Goal: Task Accomplishment & Management: Complete application form

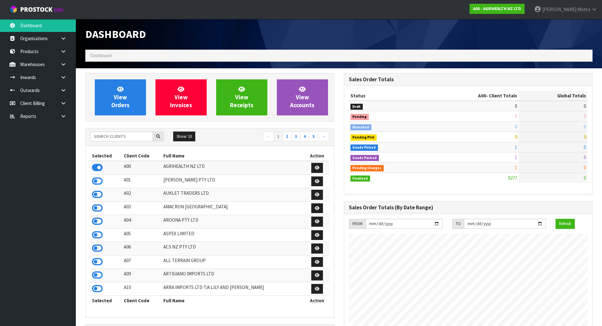
scroll to position [479, 258]
click at [120, 137] on input "text" at bounding box center [121, 136] width 63 height 10
type input "S11"
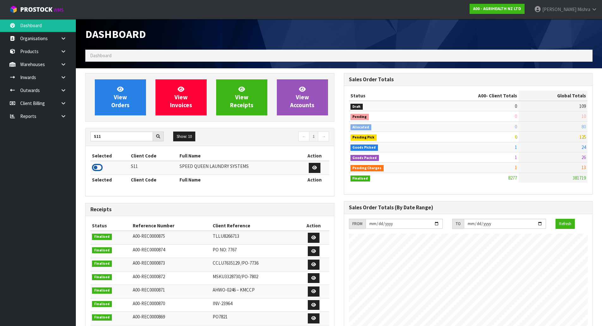
click at [99, 166] on icon at bounding box center [97, 167] width 11 height 9
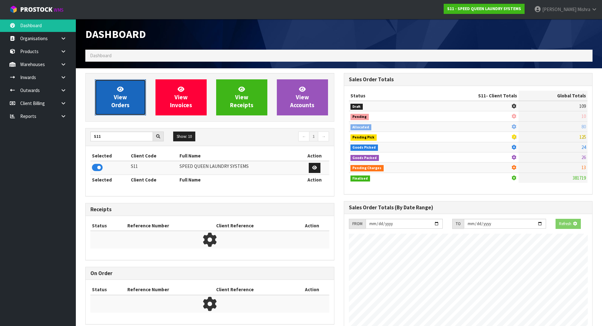
click at [128, 101] on span "View Orders" at bounding box center [120, 97] width 18 height 24
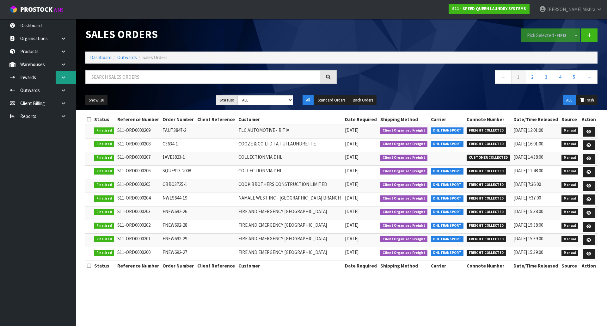
click at [61, 80] on link at bounding box center [66, 77] width 20 height 13
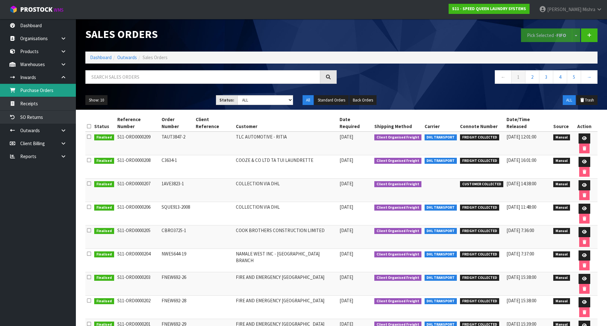
click at [53, 92] on link "Purchase Orders" at bounding box center [38, 90] width 76 height 13
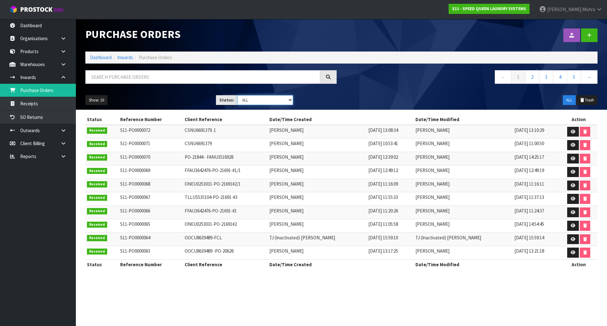
click at [283, 97] on select "Draft Pending Received Cancelled ALL" at bounding box center [265, 100] width 56 height 10
click at [237, 95] on select "Draft Pending Received Cancelled ALL" at bounding box center [265, 100] width 56 height 10
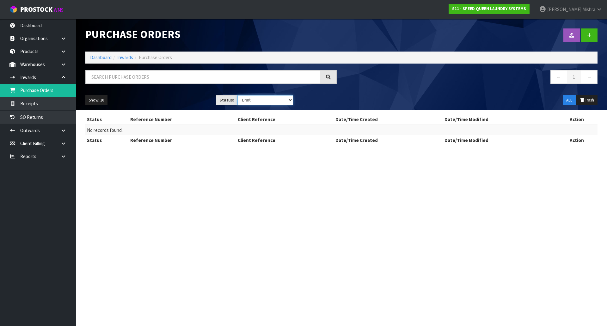
click at [275, 99] on select "Draft Pending Received Cancelled ALL" at bounding box center [265, 100] width 56 height 10
select select "string:ALL"
click at [237, 95] on select "Draft Pending Received Cancelled ALL" at bounding box center [265, 100] width 56 height 10
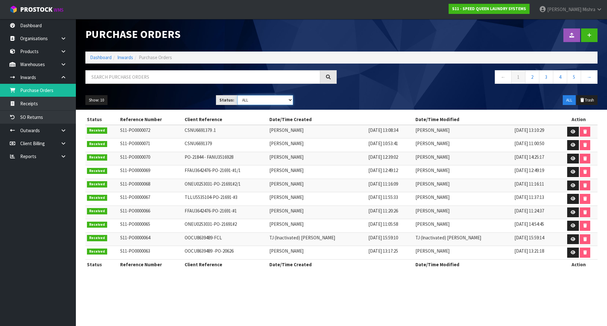
click at [261, 98] on select "Draft Pending Received Cancelled ALL" at bounding box center [265, 100] width 56 height 10
click at [265, 98] on select "Draft Pending Received Cancelled ALL" at bounding box center [265, 100] width 56 height 10
click at [585, 33] on link at bounding box center [589, 35] width 16 height 14
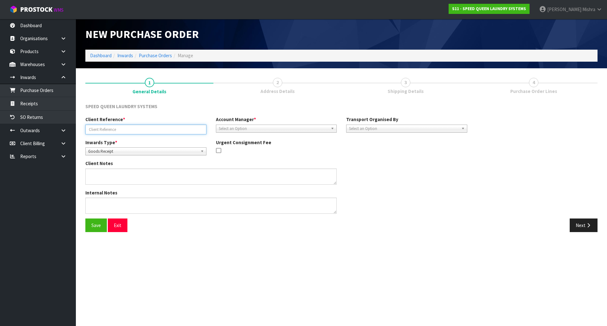
click at [125, 128] on input "text" at bounding box center [145, 129] width 121 height 10
paste input "PCIU9371996"
type input "PCIU9371996"
click at [230, 125] on span "Select an Option" at bounding box center [274, 129] width 110 height 8
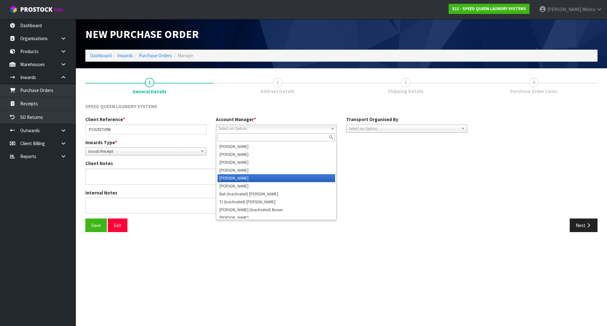
click at [233, 175] on li "[PERSON_NAME]" at bounding box center [276, 178] width 118 height 8
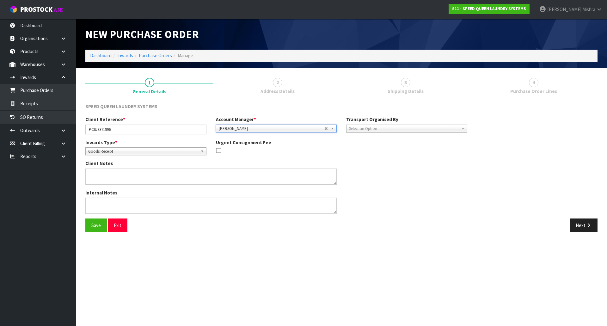
click at [376, 125] on span "Select an Option" at bounding box center [404, 129] width 110 height 8
click at [374, 161] on li "Client" at bounding box center [407, 162] width 118 height 8
click at [499, 144] on span "Select an Option" at bounding box center [524, 146] width 81 height 8
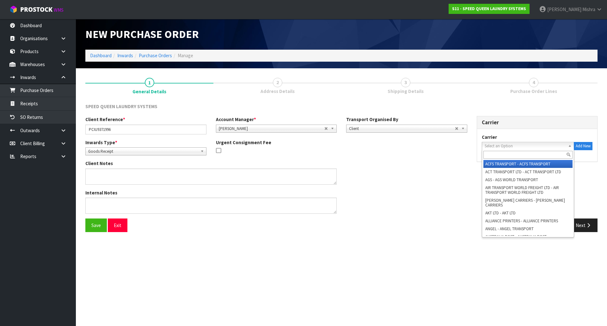
click at [497, 154] on input "text" at bounding box center [527, 155] width 89 height 8
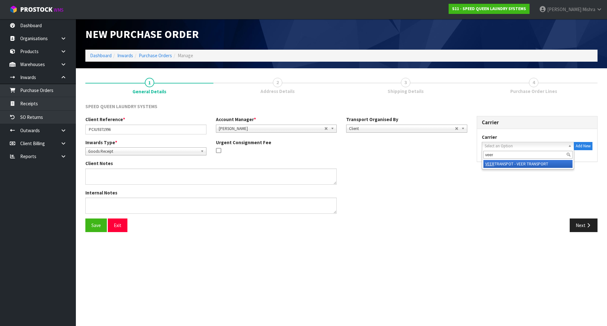
type input "veer"
click at [541, 160] on li "VEER TRANSPOT - VEER TRANSPORT" at bounding box center [527, 164] width 89 height 8
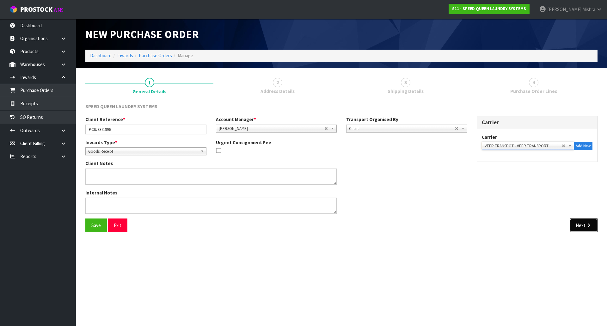
click at [573, 226] on button "Next" at bounding box center [583, 225] width 28 height 14
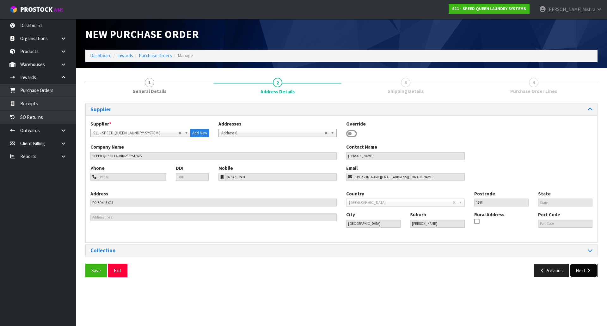
click at [589, 270] on icon "button" at bounding box center [588, 270] width 6 height 5
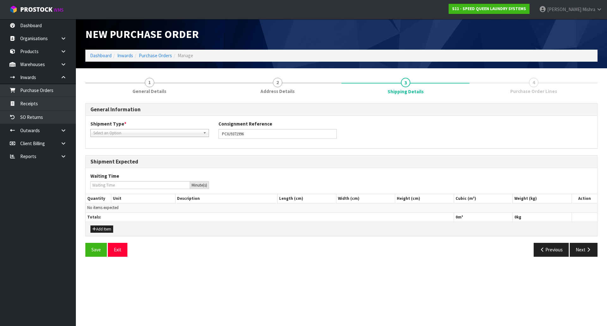
click at [143, 130] on span "Select an Option" at bounding box center [146, 133] width 107 height 8
click at [130, 174] on li "FCL-40ft" at bounding box center [149, 175] width 115 height 8
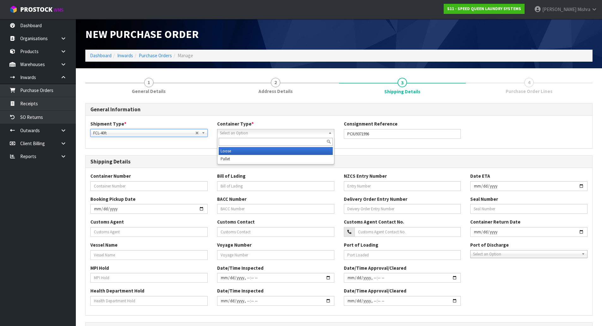
click at [255, 130] on span "Select an Option" at bounding box center [273, 133] width 106 height 8
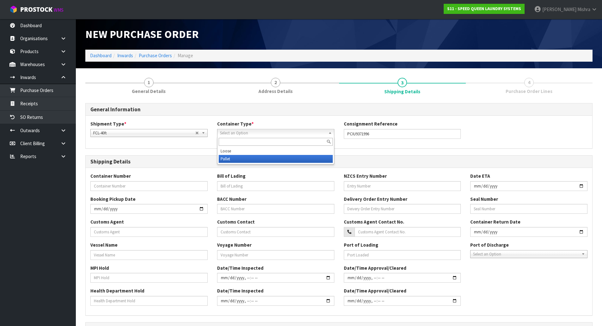
click at [250, 156] on li "Pallet" at bounding box center [276, 159] width 114 height 8
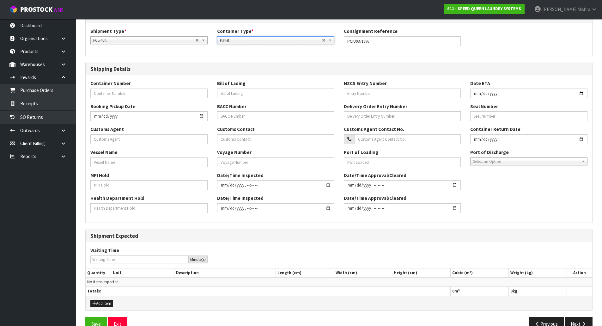
scroll to position [95, 0]
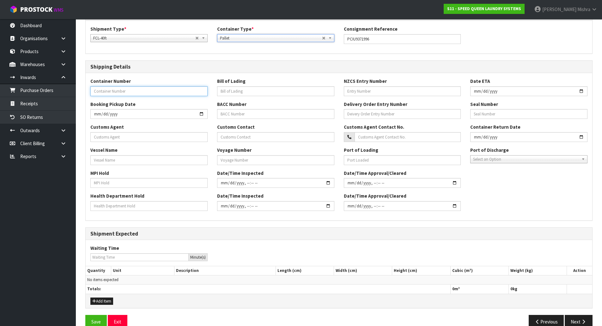
click at [156, 92] on input "text" at bounding box center [148, 91] width 117 height 10
paste input "PCIU9371996"
type input "PCIU9371996"
click at [104, 303] on button "Add Item" at bounding box center [101, 301] width 23 height 8
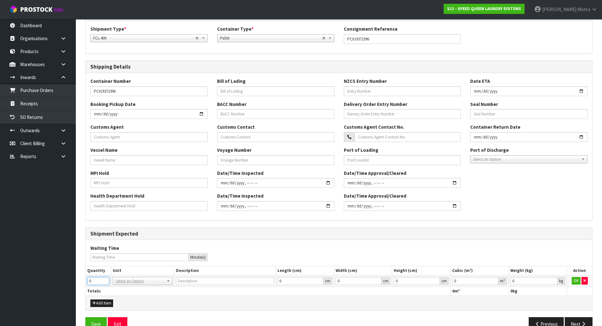
drag, startPoint x: 97, startPoint y: 282, endPoint x: 66, endPoint y: 281, distance: 31.3
click at [66, 231] on body "Toggle navigation ProStock WMS S11 - SPEED QUEEN LAUNDRY SYSTEMS [PERSON_NAME] …" at bounding box center [301, 68] width 602 height 326
type input "1"
type input "40FT CONTAINER"
type input "0.000001"
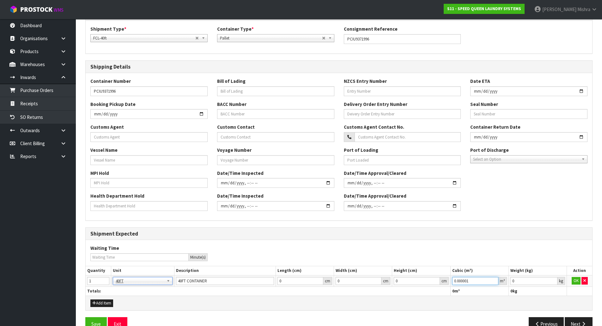
click at [493, 279] on input "0.000001" at bounding box center [475, 281] width 46 height 8
type input "0.001"
click at [554, 279] on input "0.001" at bounding box center [533, 281] width 47 height 8
click at [574, 280] on button "OK" at bounding box center [576, 281] width 9 height 8
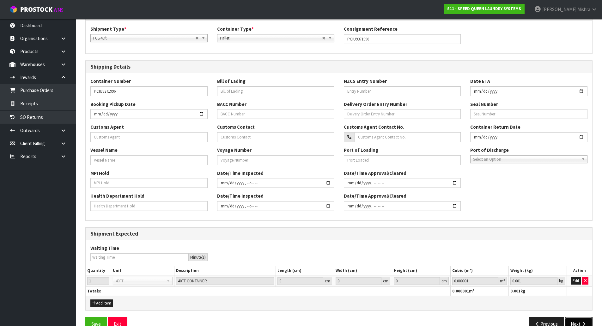
click at [578, 321] on button "Next" at bounding box center [579, 324] width 28 height 14
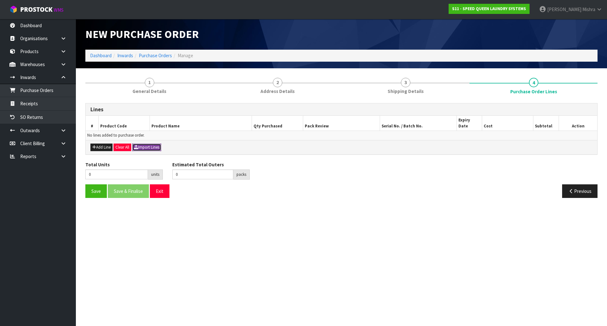
click at [158, 143] on button "Import Lines" at bounding box center [146, 147] width 29 height 8
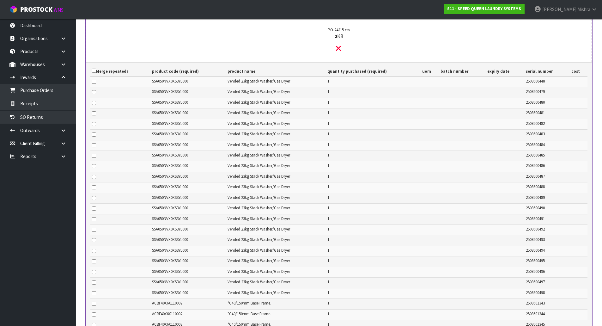
scroll to position [284, 0]
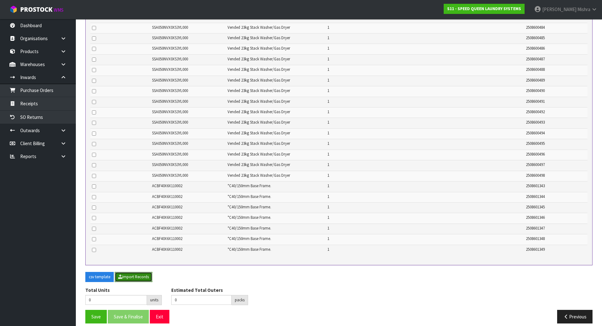
click at [136, 272] on button "Import Records" at bounding box center [134, 277] width 38 height 10
type input "28"
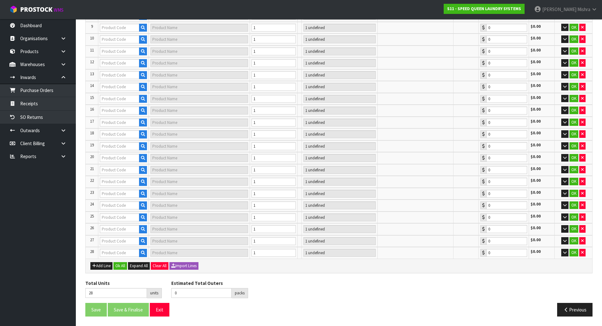
scroll to position [182, 0]
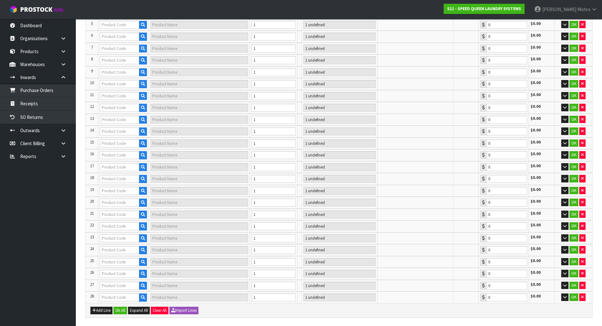
type input "SSA050NVX0XS3YL000"
type input "1 PLT"
type input "0.00"
type input "SSA050NVX0XS3YL000"
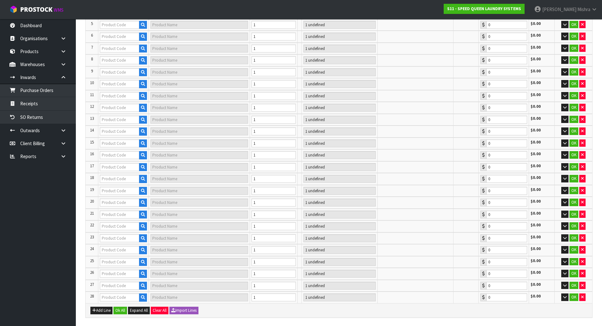
type input "SSA050NVX0XS3YL000"
type input "1 PLT"
type input "0.00"
type input "SSA050NVX0XS3YL000"
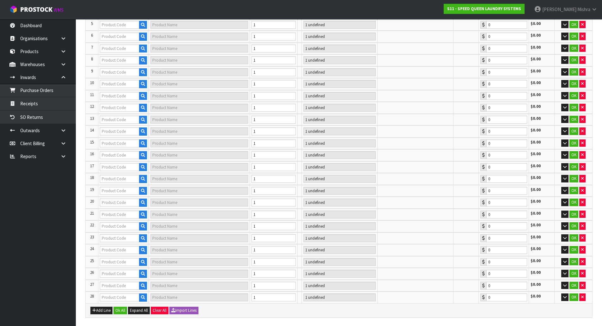
type input "1 PLT"
type input "0.00"
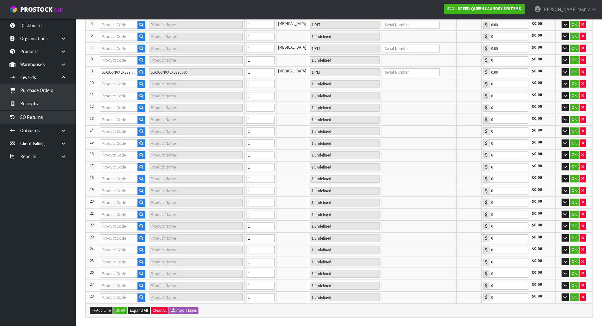
type input "SSA050NVX0XS3YL000"
type input "1 PLT"
type input "0.00"
type input "SSA050NVX0XS3YL000"
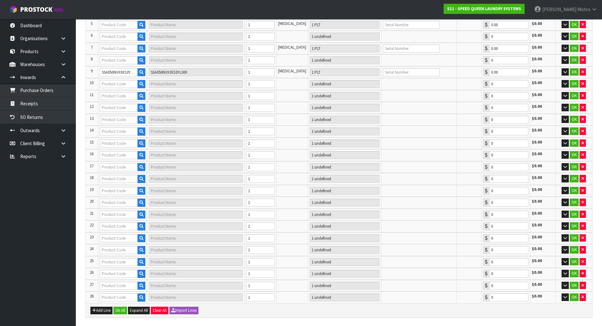
type input "SSA050NVX0XS3YL000"
type input "1 PLT"
type input "0.00"
type input "SSA050NVX0XS3YL000"
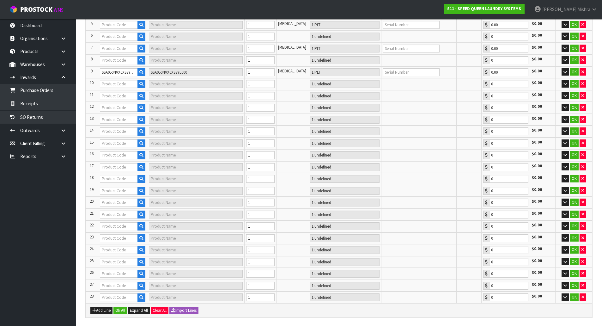
type input "1 PLT"
type input "0.00"
type input "SSA050NVX0XS3YL000"
type input "1 PLT"
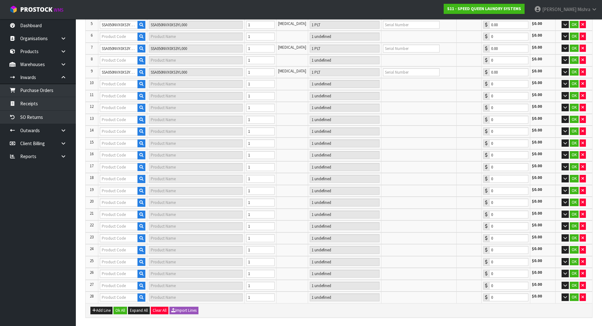
type input "0.00"
type input "SSA050NVX0XS3YL000"
type input "1 PLT"
type input "0.00"
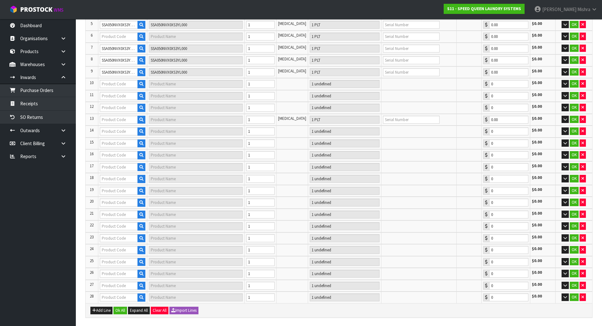
type input "SSA050NVX0XS3YL000"
type input "1 PLT"
type input "0.00"
type input "SSA050NVX0XS3YL000"
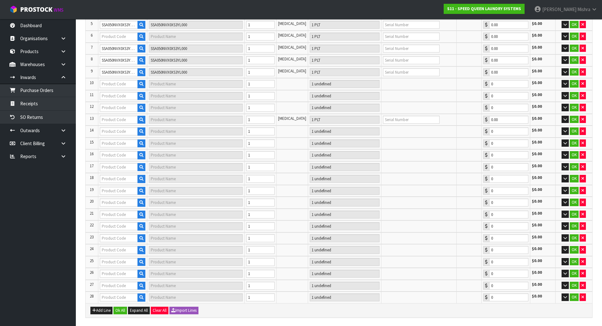
type input "SSA050NVX0XS3YL000"
type input "1 PLT"
type input "0.00"
type input "SSA050NVX0XS3YL000"
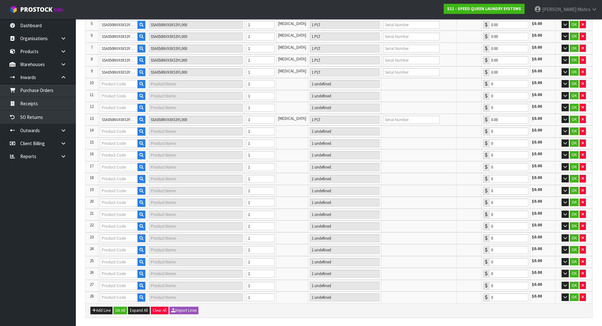
type input "1 PLT"
type input "0.00"
type input "SSA050NVX0XS3YL000"
type input "1 PLT"
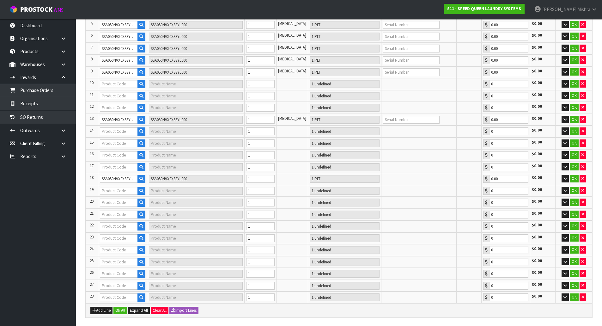
type input "0.00"
type input "SSA050NVX0XS3YL000"
type input "1 PLT"
type input "0.00"
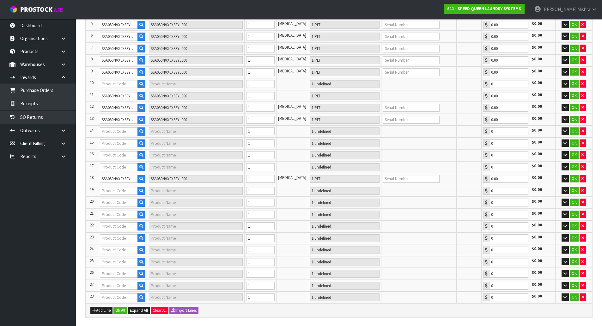
type input "SSA050NVX0XS3YL000"
type input "1 PLT"
type input "0.00"
type input "SSA050NVX0XS3YL000"
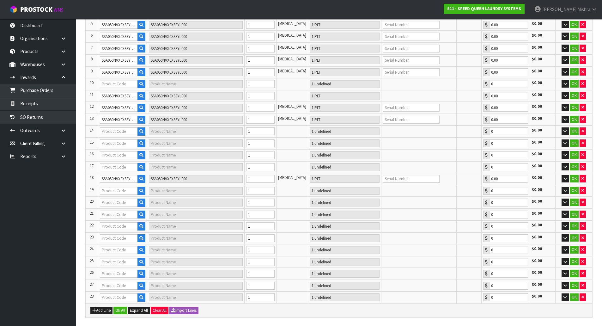
type input "SSA050NVX0XS3YL000"
type input "1 PLT"
type input "0.00"
type input "SSA050NVX0XS3YL000"
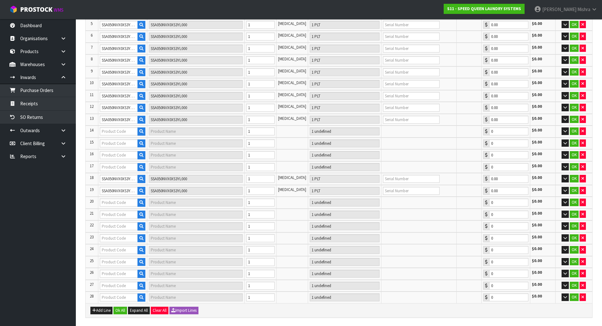
type input "1 PLT"
type input "0.00"
type input "SSA050NVX0XS3YL000"
type input "1 PLT"
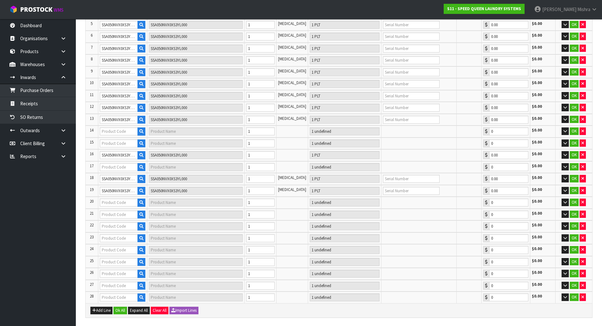
type input "0.00"
type input "SSA050NVX0XS3YL000"
type input "1 PLT"
type input "0.00"
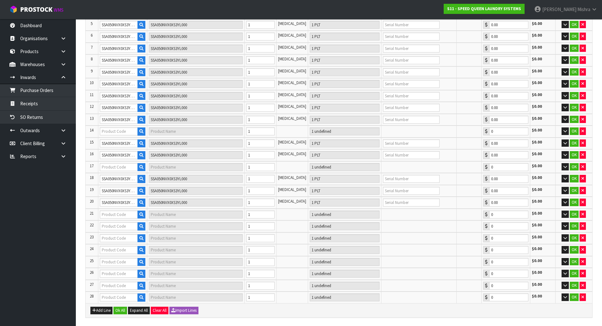
type input "SSA050NVX0XS3YL000"
type input "1 PLT"
type input "0.00"
type input "SSA050NVX0XS3YL000"
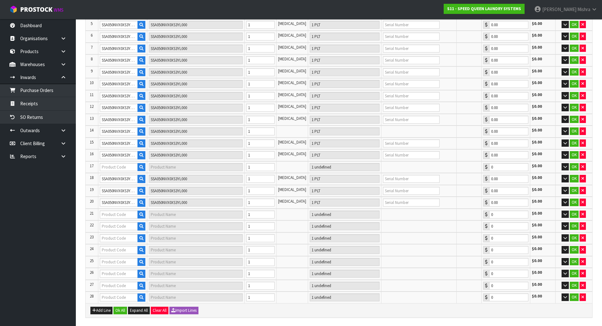
type input "SSA050NVX0XS3YL000"
type input "1 PLT"
type input "0.00"
type input "SSA050NVX0XS3YL000"
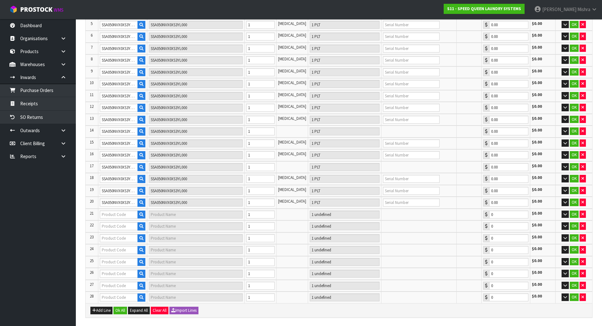
type input "1 PLT"
type input "0.00"
type input "ACBF40X6X110002"
type input "*C40/150MM BASE FRAME"
type input "1 [MEDICAL_DATA]"
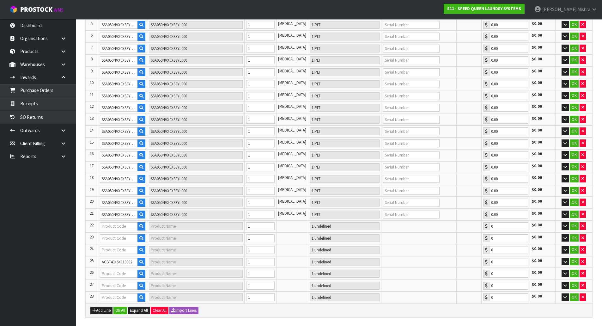
type input "0.00"
type input "ACBF40X6X110002"
type input "*C40/150MM BASE FRAME"
type input "1 [MEDICAL_DATA]"
type input "0.00"
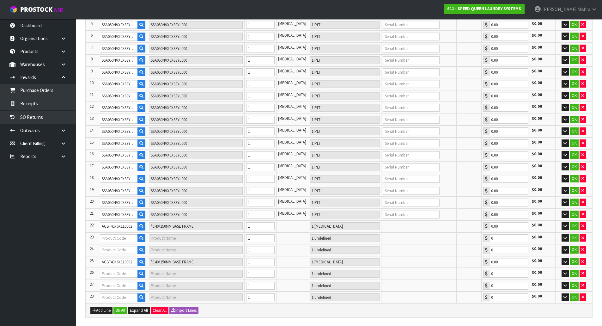
type input "ACBF40X6X110002"
type input "*C40/150MM BASE FRAME"
type input "1 [MEDICAL_DATA]"
type input "0.00"
type input "ACBF40X6X110002"
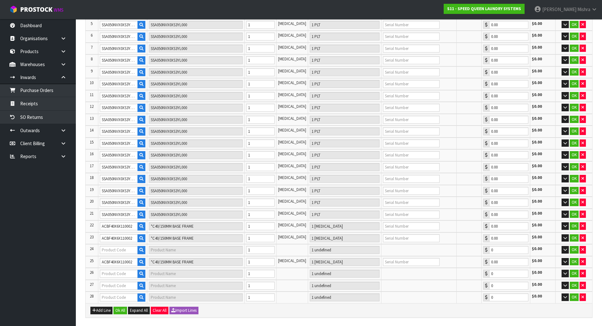
type input "*C40/150MM BASE FRAME"
type input "1 [MEDICAL_DATA]"
type input "0.00"
type input "ACBF40X6X110002"
type input "*C40/150MM BASE FRAME"
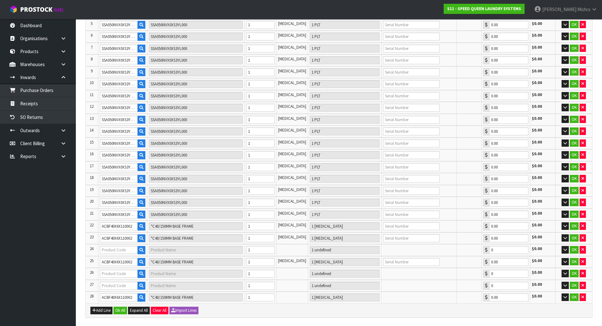
type input "1 [MEDICAL_DATA]"
type input "0.00"
type input "ACBF40X6X110002"
type input "*C40/150MM BASE FRAME"
type input "1 [MEDICAL_DATA]"
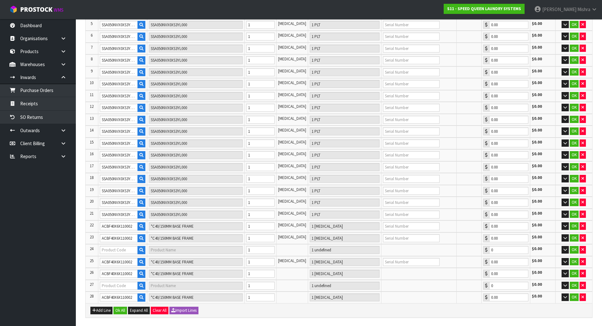
type input "0.00"
type input "ACBF40X6X110002"
type input "*C40/150MM BASE FRAME"
type input "1 [MEDICAL_DATA]"
type input "0.00"
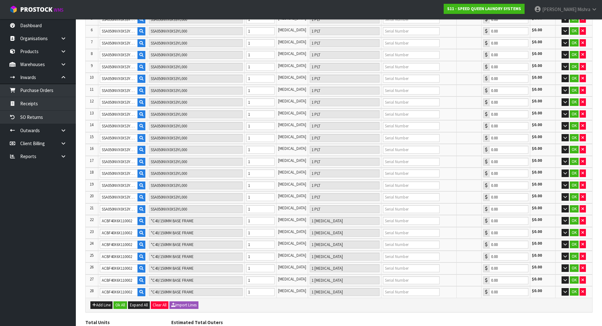
scroll to position [221, 0]
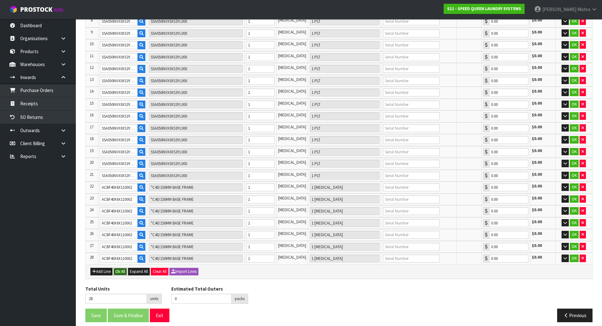
click at [118, 268] on button "Ok All" at bounding box center [120, 272] width 14 height 8
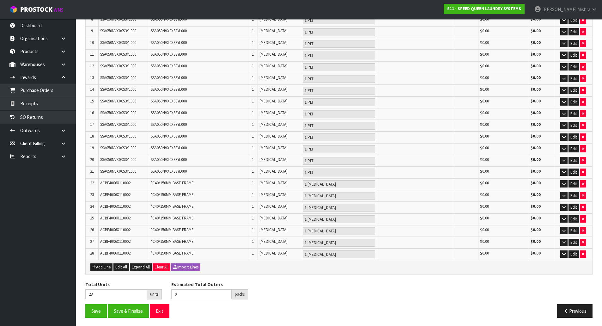
scroll to position [217, 0]
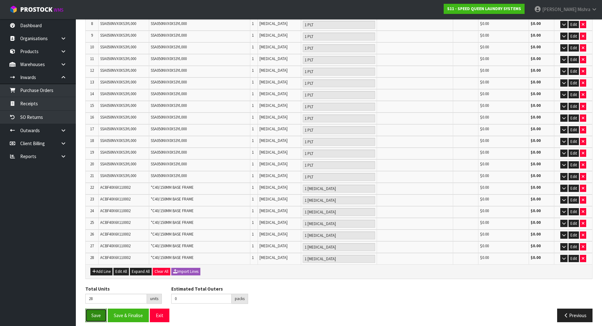
click at [89, 308] on button "Save" at bounding box center [95, 315] width 21 height 14
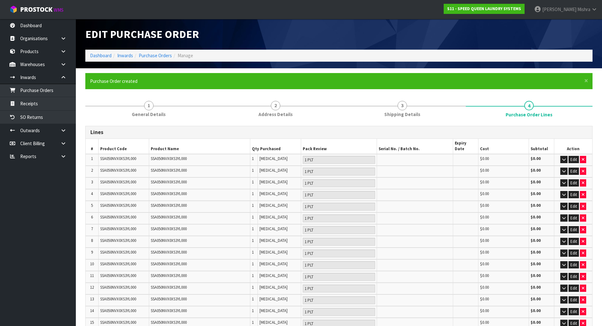
type input "0"
click at [166, 58] on link "Purchase Orders" at bounding box center [155, 55] width 33 height 6
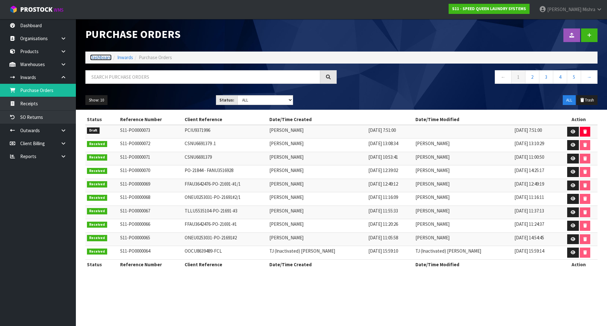
click at [96, 58] on link "Dashboard" at bounding box center [100, 57] width 21 height 6
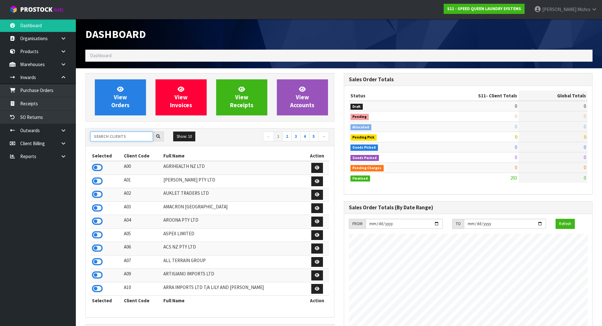
click at [117, 137] on input "text" at bounding box center [121, 136] width 63 height 10
type input "V05"
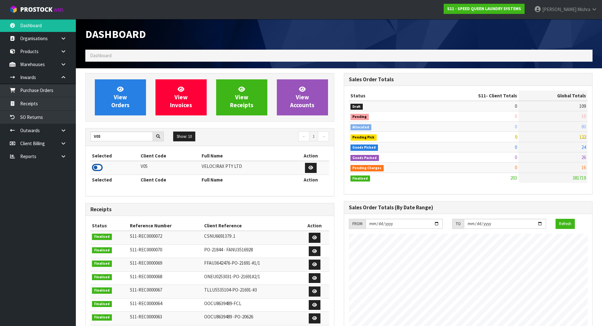
click at [101, 168] on icon at bounding box center [97, 167] width 11 height 9
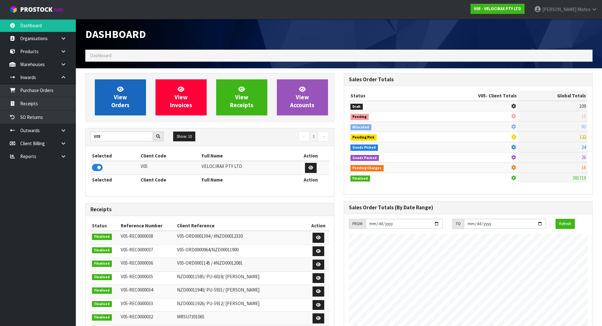
scroll to position [492, 258]
click at [124, 102] on span "View Orders" at bounding box center [120, 97] width 18 height 24
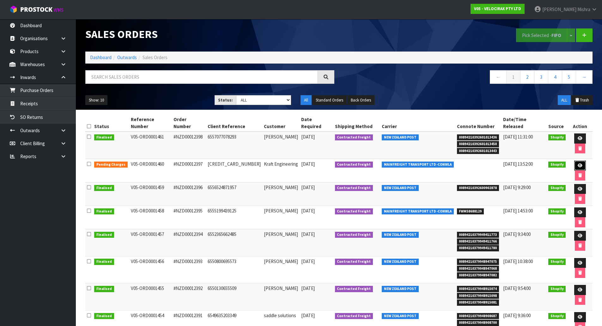
click at [578, 163] on icon at bounding box center [580, 165] width 5 height 4
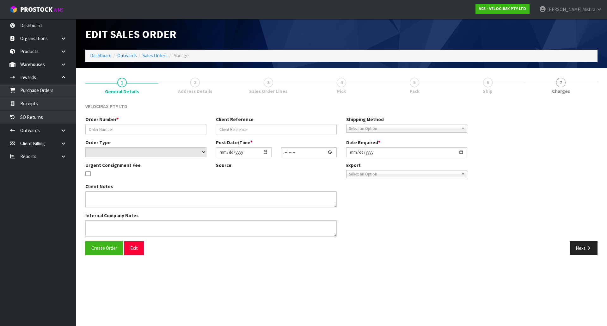
type input "#NZD00012397"
type input "[CREDIT_CARD_NUMBER]"
select select "number:0"
type input "[DATE]"
type input "19:06:09.000"
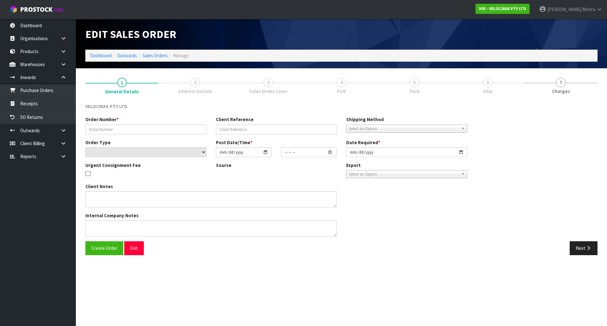
type input "[DATE]"
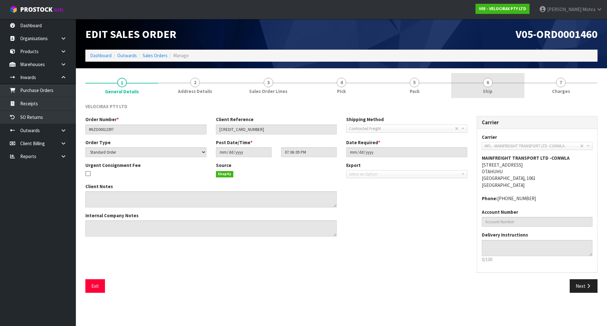
click at [472, 88] on link "6 Ship" at bounding box center [487, 85] width 73 height 25
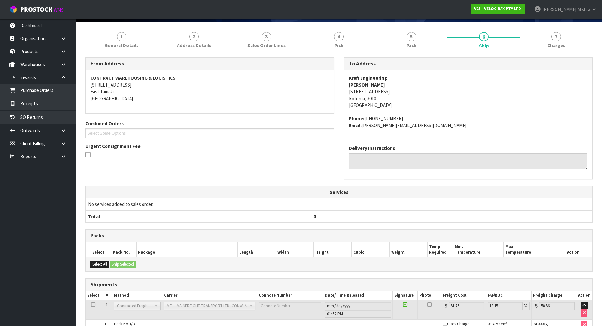
scroll to position [102, 0]
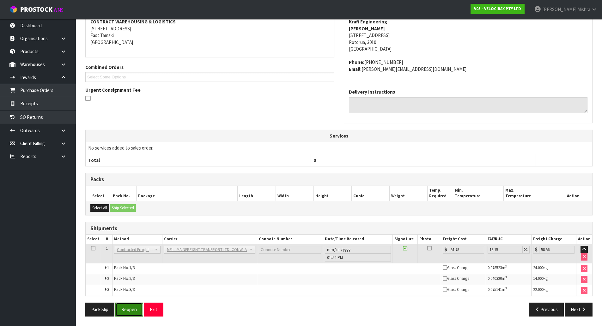
click at [130, 308] on button "Reopen" at bounding box center [128, 309] width 27 height 14
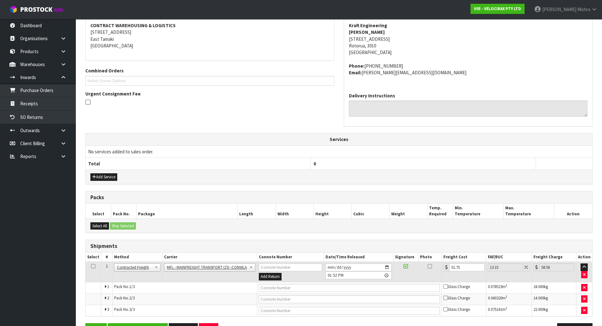
scroll to position [126, 0]
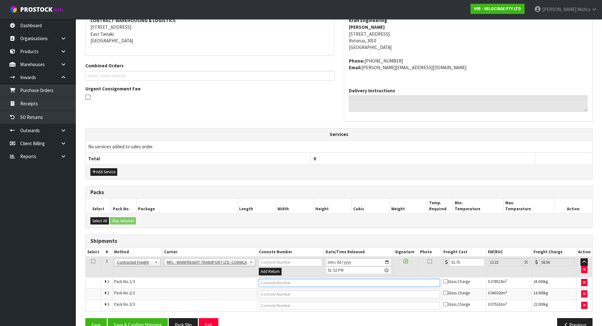
click at [323, 282] on input "text" at bounding box center [349, 283] width 181 height 8
paste input "FWM58725312"
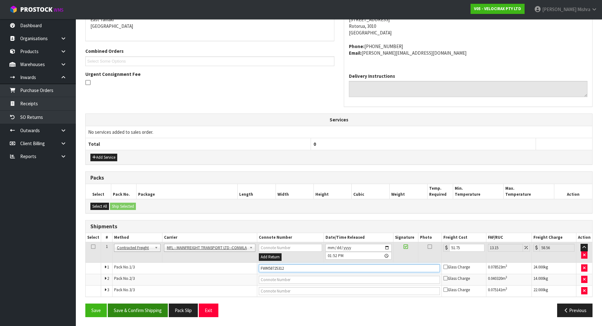
scroll to position [142, 0]
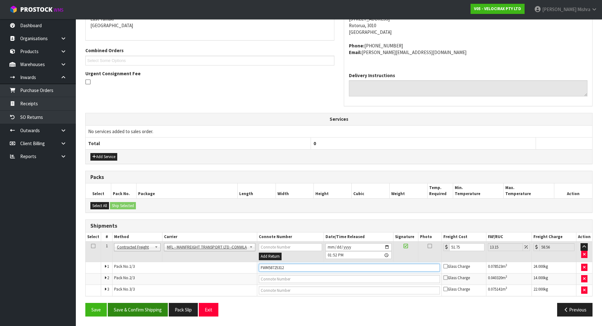
type input "FWM58725312"
click at [138, 309] on button "Save & Confirm Shipping" at bounding box center [138, 310] width 60 height 14
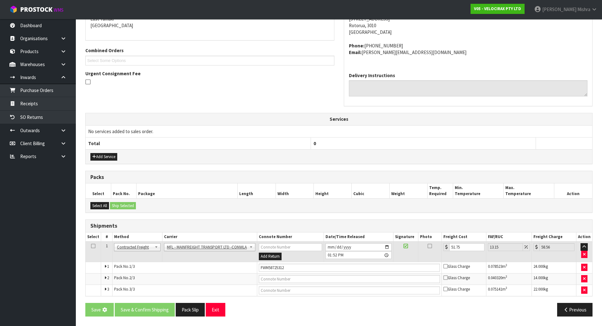
scroll to position [0, 0]
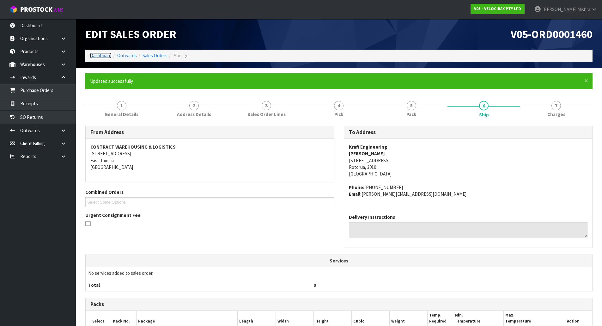
click at [97, 53] on link "Dashboard" at bounding box center [100, 55] width 21 height 6
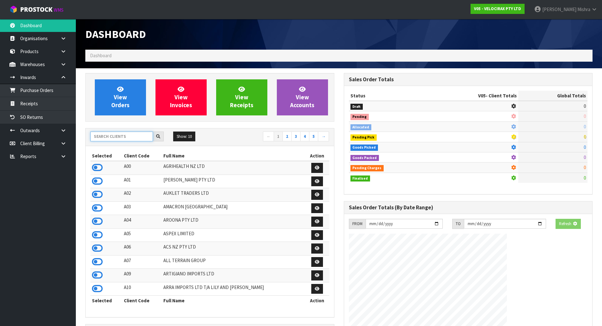
click at [117, 134] on input "text" at bounding box center [121, 136] width 63 height 10
type input "S02"
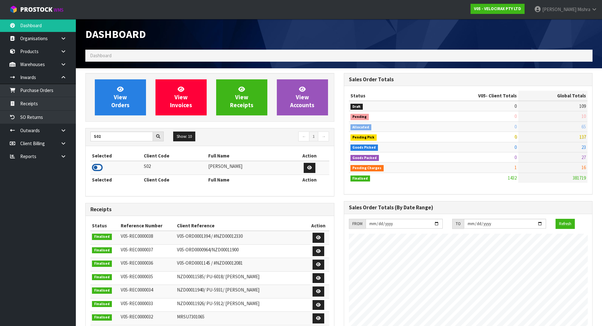
click at [98, 172] on icon at bounding box center [97, 167] width 11 height 9
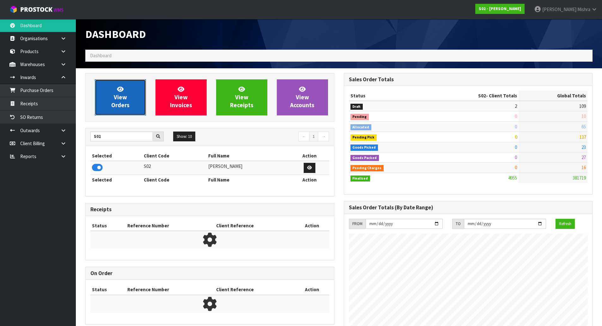
scroll to position [468, 258]
click at [130, 104] on link "View Orders" at bounding box center [120, 97] width 51 height 36
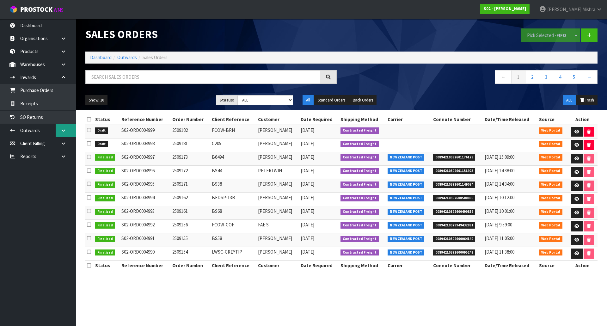
click at [59, 132] on link at bounding box center [66, 130] width 20 height 13
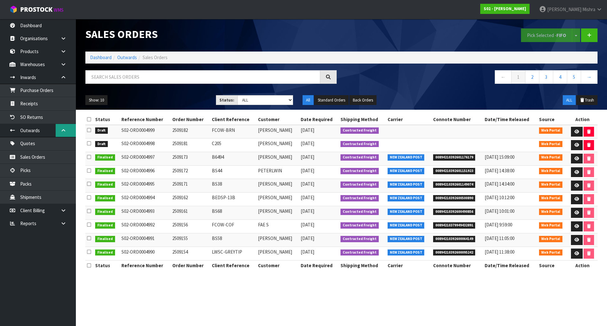
click at [60, 125] on link at bounding box center [66, 130] width 20 height 13
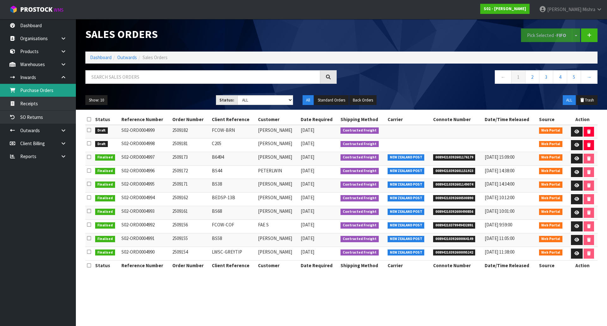
click at [60, 91] on link "Purchase Orders" at bounding box center [38, 90] width 76 height 13
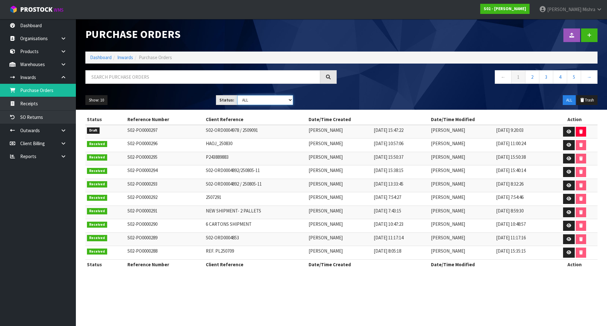
drag, startPoint x: 264, startPoint y: 100, endPoint x: 264, endPoint y: 105, distance: 4.5
click at [264, 100] on select "Draft Pending Received Cancelled ALL" at bounding box center [265, 100] width 56 height 10
select select "string:0"
click at [237, 95] on select "Draft Pending Received Cancelled ALL" at bounding box center [265, 100] width 56 height 10
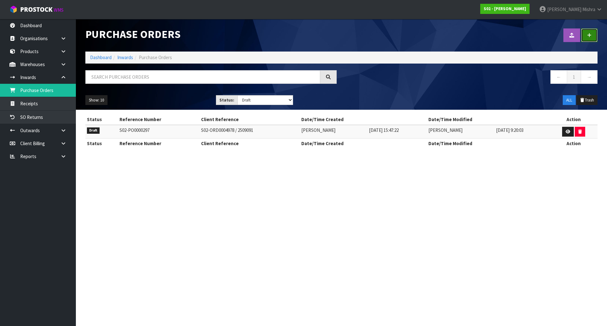
click at [587, 33] on icon at bounding box center [589, 35] width 4 height 5
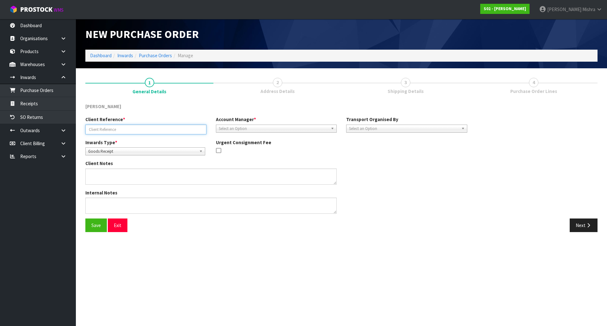
click at [170, 129] on input "text" at bounding box center [145, 129] width 121 height 10
paste input "S02-ORD0004963"
click at [133, 126] on input "S02-ORD0004963-" at bounding box center [145, 129] width 121 height 10
paste input "250901-2 B6498"
type input "S02-ORD0004963-250901-2 B6498"
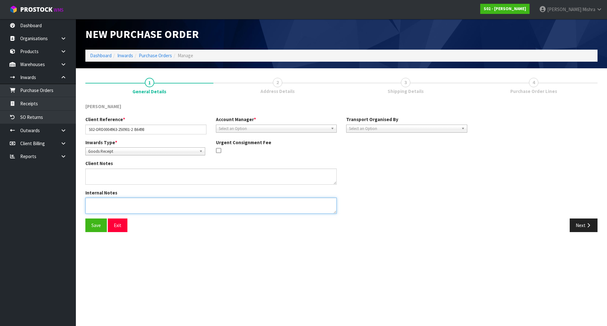
click at [106, 201] on textarea at bounding box center [210, 205] width 251 height 16
paste textarea "00894210379944802415"
type textarea "00894210379944802415"
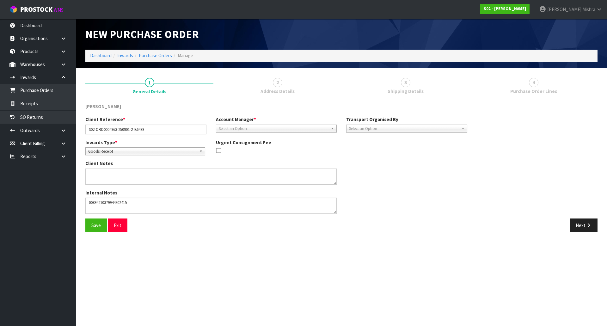
click at [108, 148] on span "Goods Receipt" at bounding box center [142, 152] width 108 height 8
click at [104, 180] on li "Goods Returned" at bounding box center [145, 177] width 117 height 8
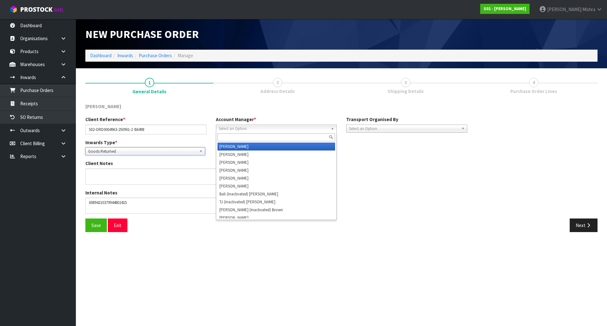
click at [298, 131] on span "Select an Option" at bounding box center [274, 129] width 110 height 8
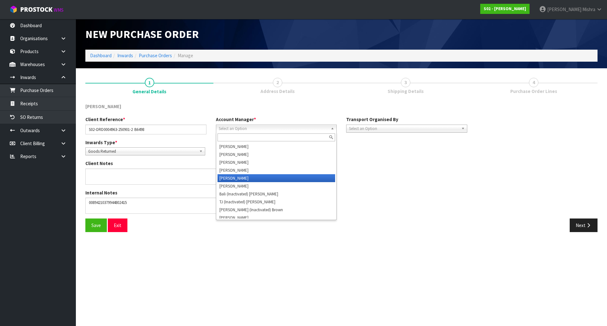
click at [277, 180] on li "[PERSON_NAME]" at bounding box center [276, 178] width 118 height 8
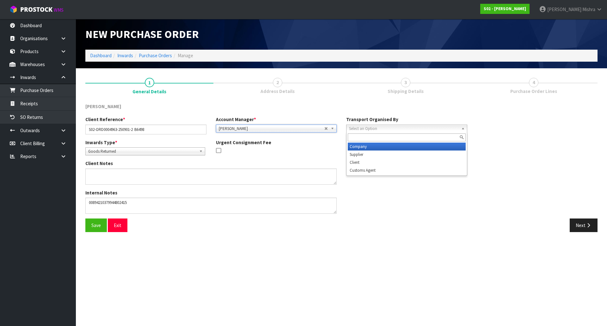
click at [392, 128] on span "Select an Option" at bounding box center [404, 129] width 110 height 8
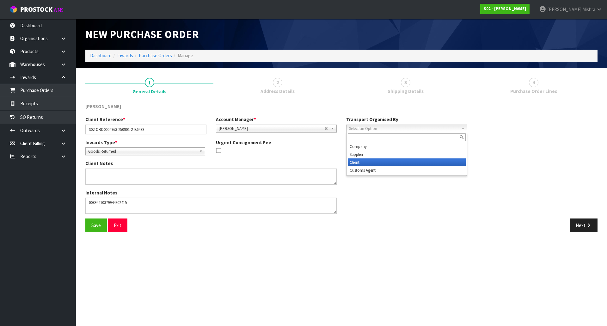
click at [389, 163] on li "Client" at bounding box center [407, 162] width 118 height 8
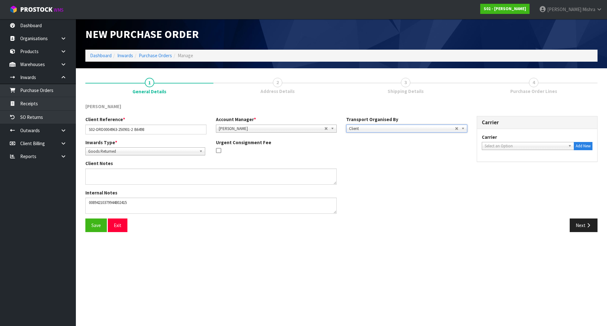
click at [503, 147] on span "Select an Option" at bounding box center [524, 146] width 81 height 8
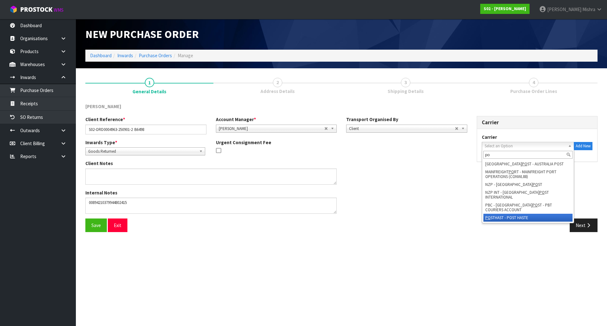
type input "po"
click at [500, 214] on li "PO STHAST - POST HASTE" at bounding box center [527, 218] width 89 height 8
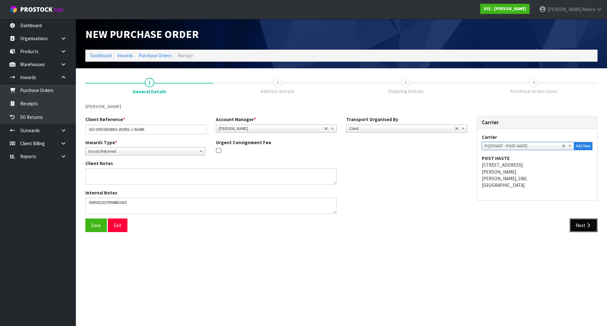
click at [577, 228] on button "Next" at bounding box center [583, 225] width 28 height 14
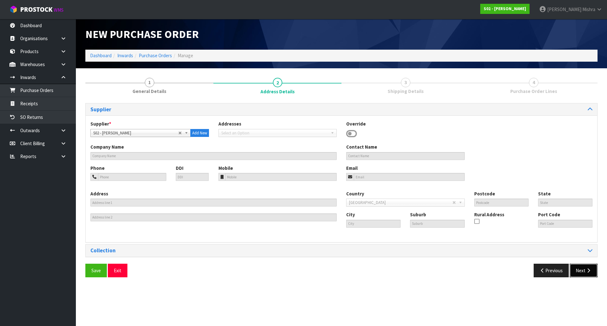
click at [588, 269] on icon "button" at bounding box center [588, 270] width 6 height 5
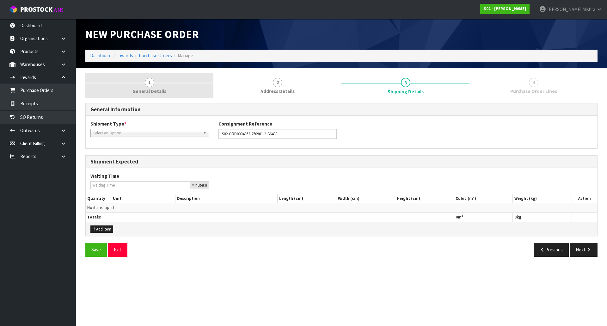
click at [131, 92] on link "1 General Details" at bounding box center [149, 85] width 128 height 25
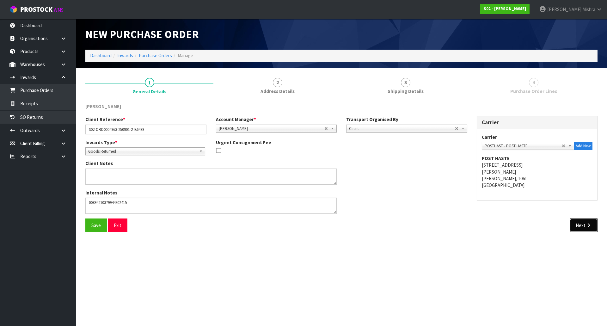
click at [583, 224] on button "Next" at bounding box center [583, 225] width 28 height 14
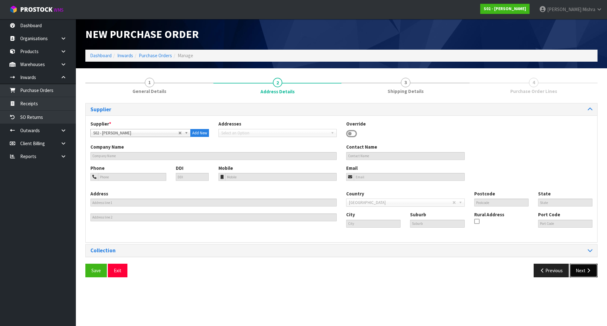
click at [578, 270] on button "Next" at bounding box center [583, 271] width 28 height 14
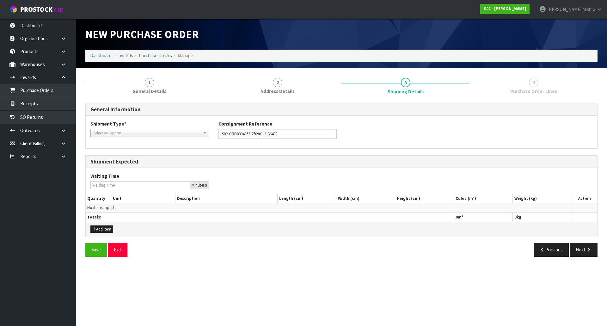
click at [161, 138] on div "Shipment Type * LCL National LCL International FCL-20ft FCL-40ft Select an Opti…" at bounding box center [341, 131] width 511 height 23
click at [162, 134] on span "Select an Option" at bounding box center [146, 133] width 107 height 8
click at [156, 153] on li "LCL National" at bounding box center [149, 151] width 115 height 8
click at [593, 248] on button "Next" at bounding box center [583, 250] width 28 height 14
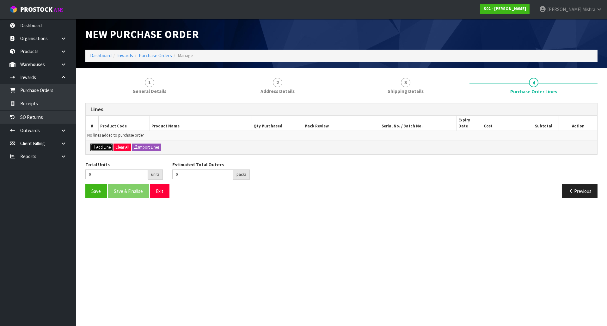
click at [95, 145] on icon "button" at bounding box center [94, 147] width 4 height 4
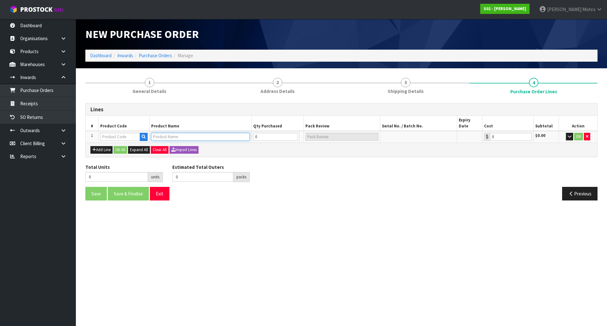
click at [162, 133] on input "text" at bounding box center [200, 137] width 98 height 8
paste input "B6498"
type input "B6498"
paste input "B6498"
click at [117, 133] on input "B6498" at bounding box center [120, 137] width 40 height 8
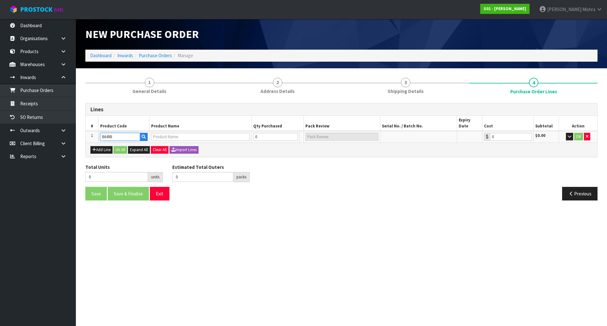
type input "B6498"
click at [128, 133] on input "text" at bounding box center [120, 137] width 40 height 8
paste input "FURTHROW"
type input "FURTHROW"
type input "REAL FUR THROW"
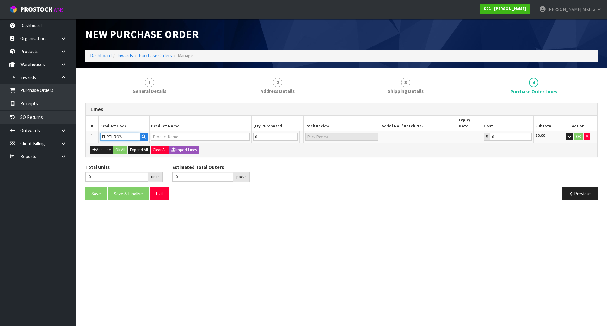
type input "0.00"
type input "FURTHROW"
click at [239, 131] on tr "1 [GEOGRAPHIC_DATA] REAL FUR THROW 0 [MEDICAL_DATA] 0.00 $0.00 OK" at bounding box center [341, 137] width 511 height 12
type input "1"
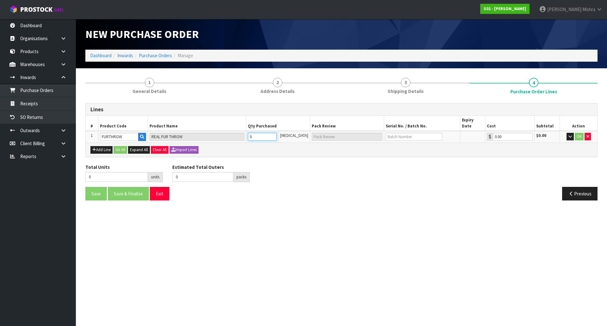
type input "1 [MEDICAL_DATA]"
type input "1"
click at [406, 133] on input "text" at bounding box center [413, 137] width 57 height 8
type input "B6498"
click at [581, 133] on button "OK" at bounding box center [578, 137] width 9 height 8
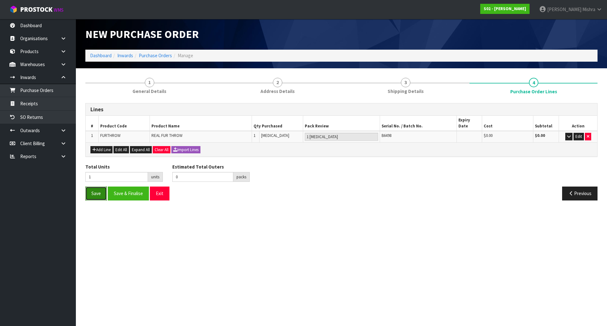
click at [93, 191] on button "Save" at bounding box center [95, 193] width 21 height 14
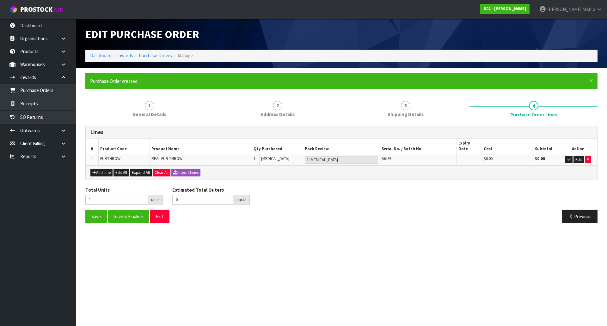
type input "0"
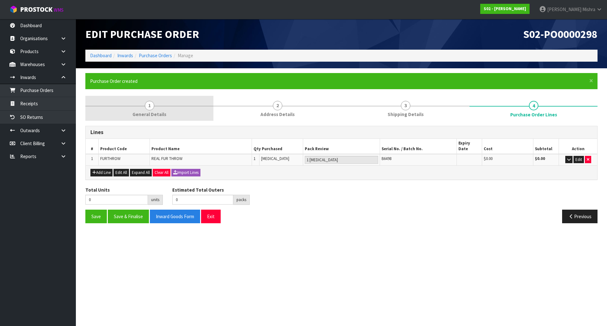
click at [148, 115] on span "General Details" at bounding box center [149, 114] width 34 height 7
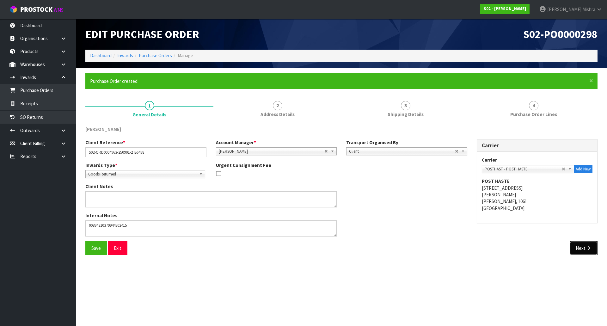
click at [581, 245] on button "Next" at bounding box center [583, 248] width 28 height 14
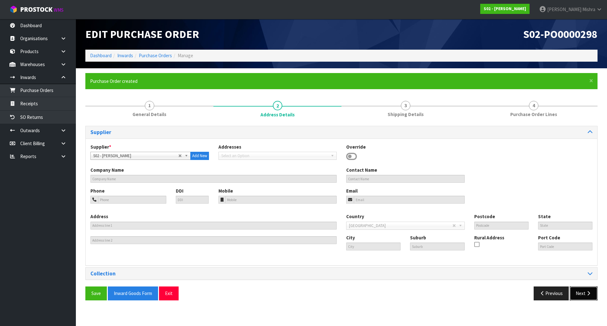
click at [589, 297] on button "Next" at bounding box center [583, 293] width 28 height 14
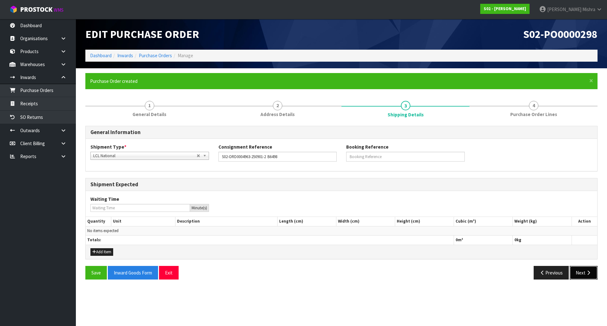
click at [579, 274] on button "Next" at bounding box center [583, 273] width 28 height 14
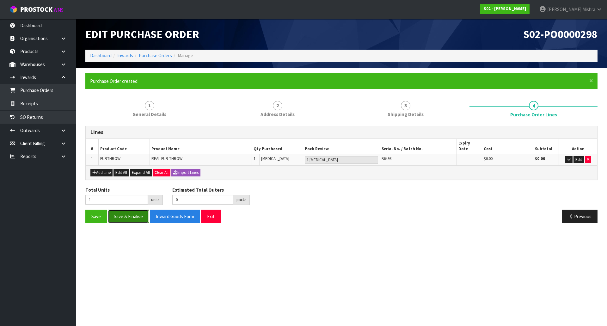
click at [121, 212] on button "Save & Finalise" at bounding box center [128, 216] width 41 height 14
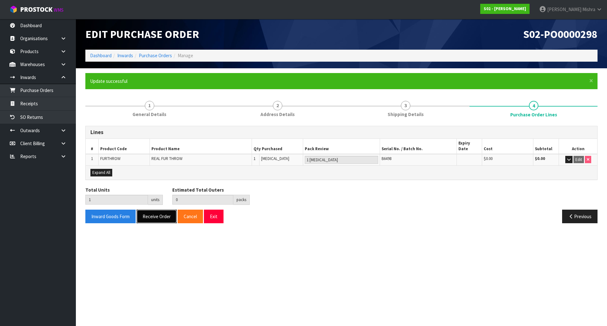
click at [161, 215] on button "Receive Order" at bounding box center [156, 216] width 40 height 14
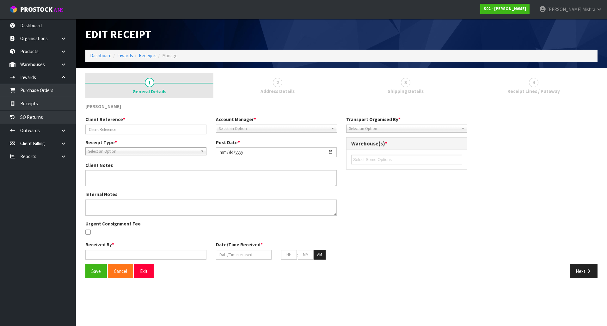
type input "S02-ORD0004963-250901-2 B6498"
type input "[DATE]"
type textarea "00894210379944802415"
type input "[PERSON_NAME]"
type input "[DATE]"
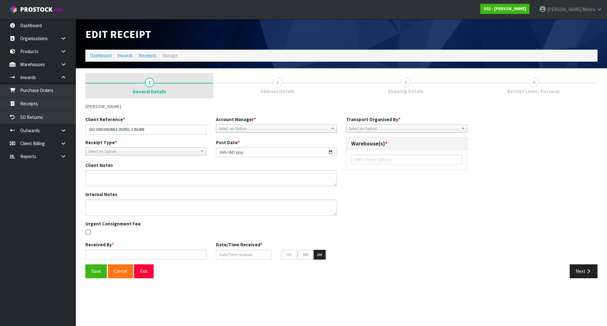
type input "08"
type input "09"
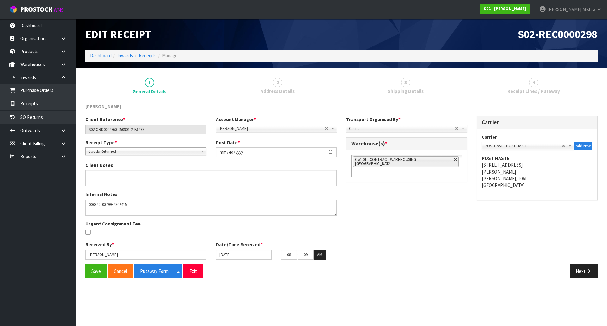
click at [453, 158] on link at bounding box center [455, 160] width 4 height 4
type input "Select Some Options"
click at [443, 158] on ul at bounding box center [406, 160] width 111 height 10
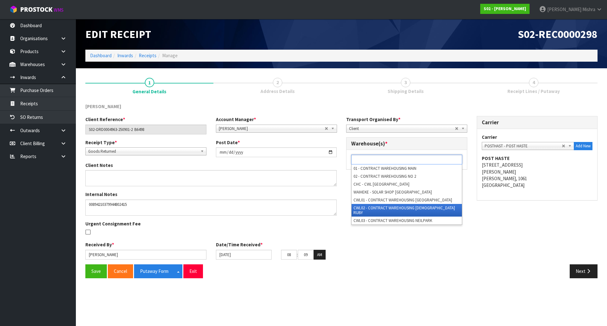
click at [438, 204] on li "CWL02 - CONTRACT WAREHOUSING [DEMOGRAPHIC_DATA] RUBY" at bounding box center [406, 210] width 110 height 13
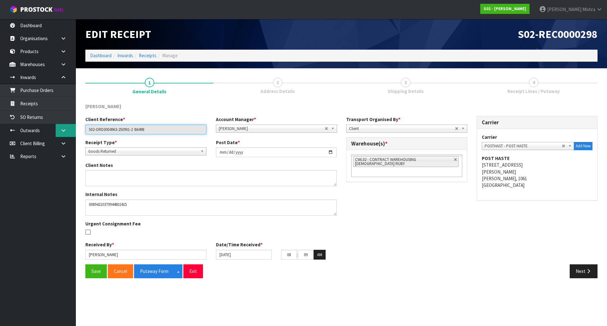
drag, startPoint x: 161, startPoint y: 130, endPoint x: 60, endPoint y: 131, distance: 101.1
click at [60, 131] on body "Toggle navigation ProStock WMS S02 - [PERSON_NAME] [PERSON_NAME] Logout Dashboa…" at bounding box center [303, 163] width 607 height 326
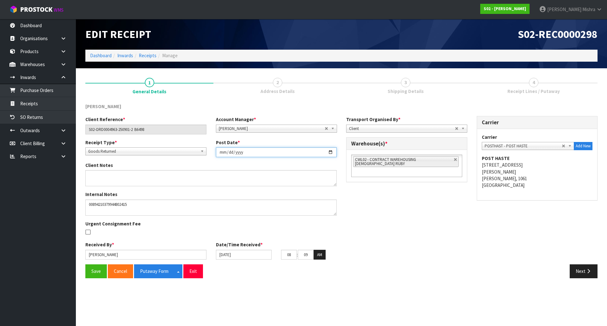
click at [330, 149] on input "[DATE]" at bounding box center [276, 152] width 121 height 10
type input "[DATE]"
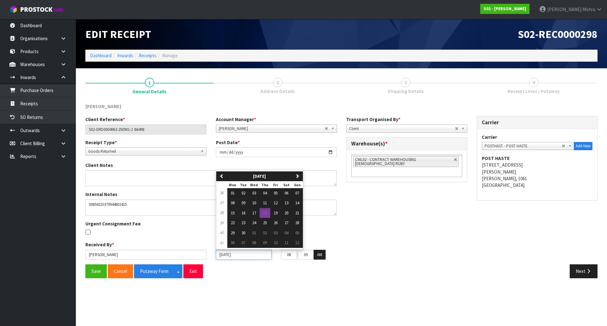
click at [250, 256] on input "[DATE]" at bounding box center [244, 255] width 56 height 10
click at [267, 202] on span "11" at bounding box center [265, 202] width 4 height 5
type input "[DATE]"
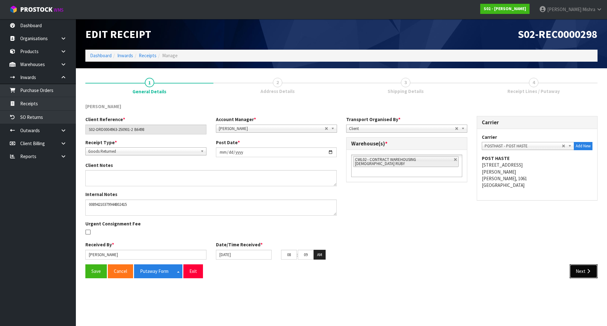
click at [585, 269] on icon "button" at bounding box center [588, 271] width 6 height 5
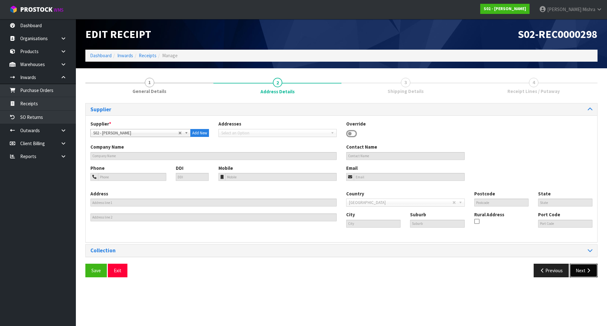
click at [581, 269] on button "Next" at bounding box center [583, 271] width 28 height 14
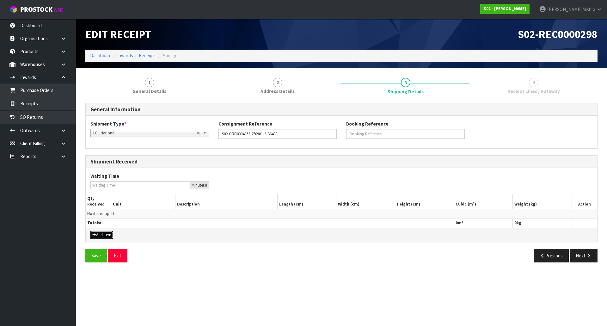
click at [112, 233] on button "Add Item" at bounding box center [101, 235] width 23 height 8
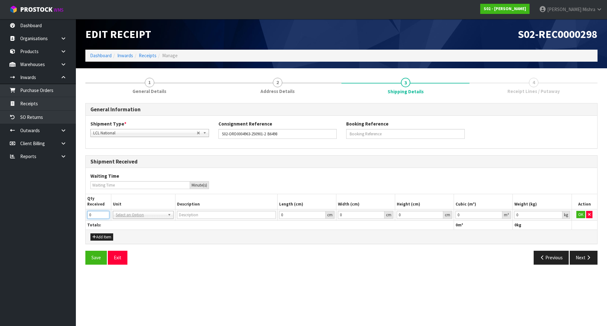
drag, startPoint x: 97, startPoint y: 217, endPoint x: 81, endPoint y: 215, distance: 16.0
click at [81, 215] on div "1 General Details 2 Address Details 3 Shipping Details 4 Receipt Lines / Putawa…" at bounding box center [341, 171] width 521 height 196
type input "1"
click at [152, 210] on td "BAG BAR BSK BIN BTL BOX BDL CAB CGE CTN CSE COI CRA CRT CBE CYL DRM JAR MTR PKG…" at bounding box center [143, 214] width 64 height 11
click at [147, 221] on input "text" at bounding box center [142, 224] width 57 height 8
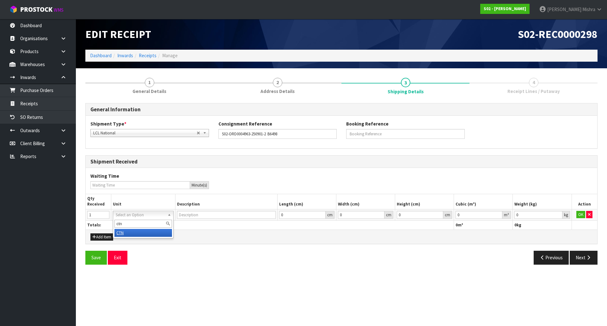
type input "ctn"
type input "CARTON"
type input "0.000001"
click at [499, 213] on input "0.000001" at bounding box center [478, 215] width 47 height 8
type input "0.001"
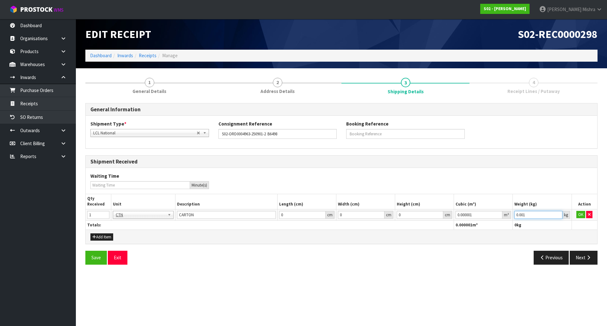
click at [556, 213] on input "0.001" at bounding box center [538, 215] width 48 height 8
click at [579, 216] on button "OK" at bounding box center [580, 215] width 9 height 8
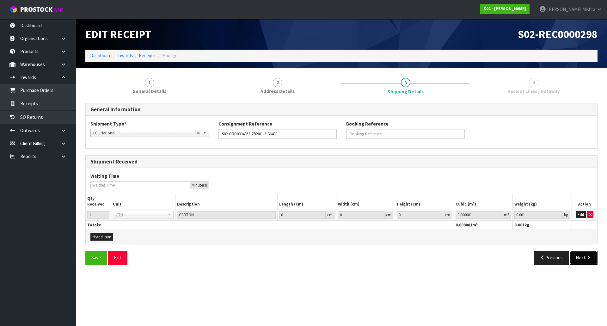
click at [582, 258] on button "Next" at bounding box center [583, 258] width 28 height 14
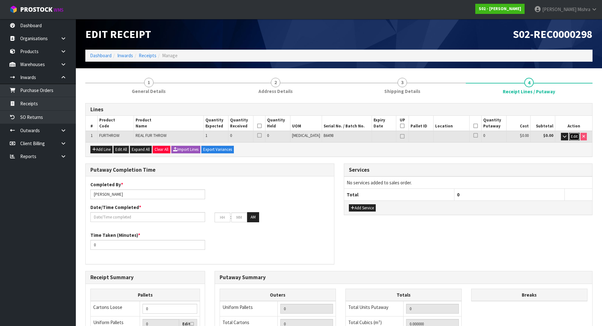
click at [576, 140] on button "Edit" at bounding box center [574, 137] width 10 height 8
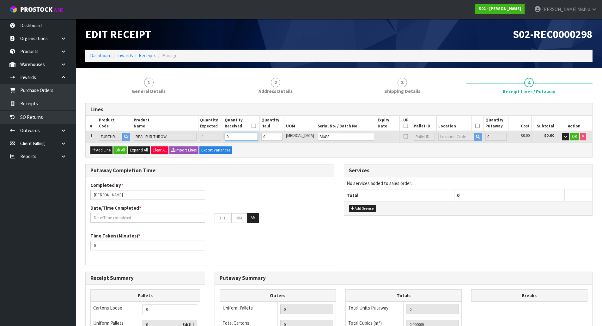
click at [230, 135] on tr "1 [GEOGRAPHIC_DATA] REAL FUR THROW 1 0 0 [MEDICAL_DATA] B6498 0 $0.00 $0.00 OK" at bounding box center [339, 137] width 506 height 12
type input "0.027"
type input "1.56"
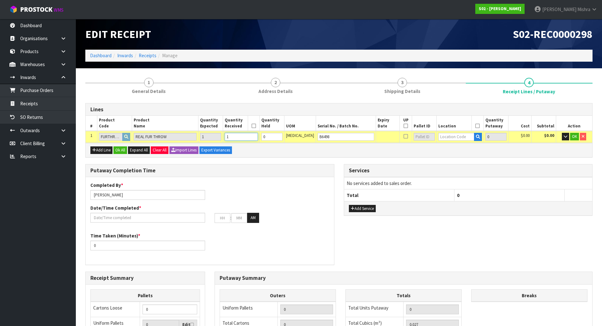
type input "1"
click at [443, 136] on input "text" at bounding box center [456, 137] width 36 height 8
type input "02-18-2"
click at [444, 148] on strong "02-18-2" at bounding box center [445, 147] width 16 height 6
type input "1"
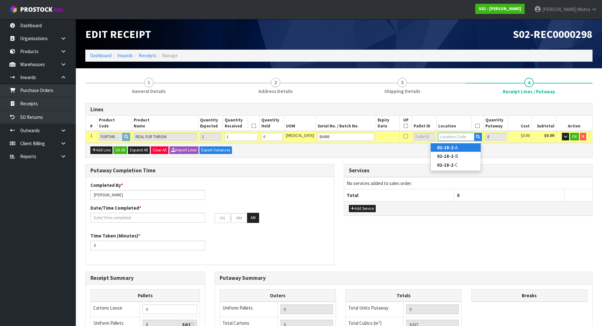
type input "02-18-2-A"
type input "1"
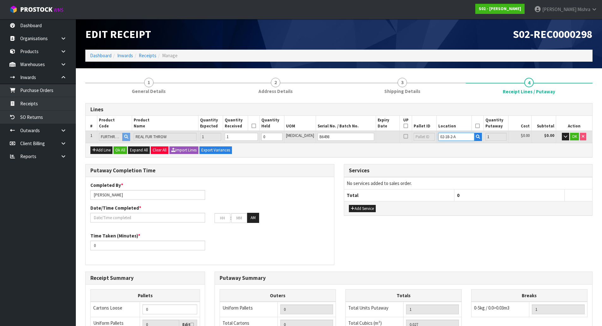
click at [452, 134] on input "02-18-2-A" at bounding box center [456, 137] width 36 height 8
type input "02-18-1-A"
click at [460, 147] on div "Add Line Ok All Expand All Clear All Import Lines Export Variances" at bounding box center [339, 150] width 506 height 14
click at [575, 136] on span "OK" at bounding box center [574, 136] width 5 height 5
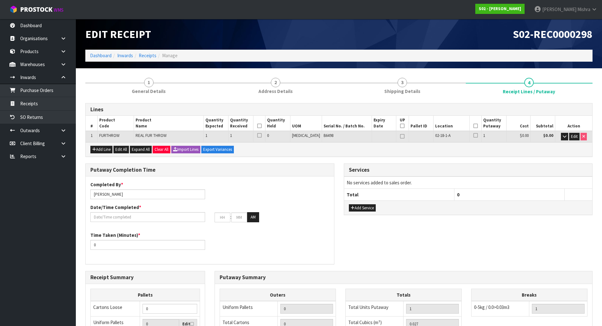
click at [262, 126] on icon at bounding box center [259, 126] width 4 height 0
click at [473, 126] on icon at bounding box center [475, 126] width 4 height 0
click at [163, 218] on input "text" at bounding box center [147, 217] width 115 height 10
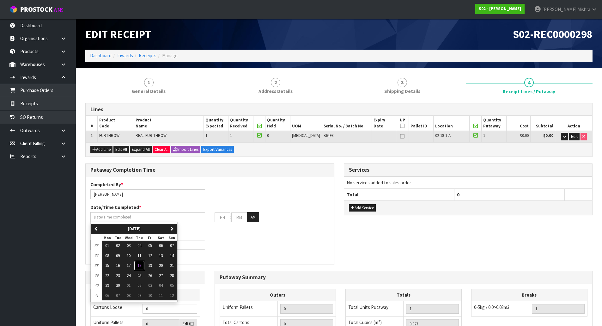
click at [139, 264] on span "18" at bounding box center [139, 265] width 4 height 5
type input "[DATE]"
type input "12"
type input "00"
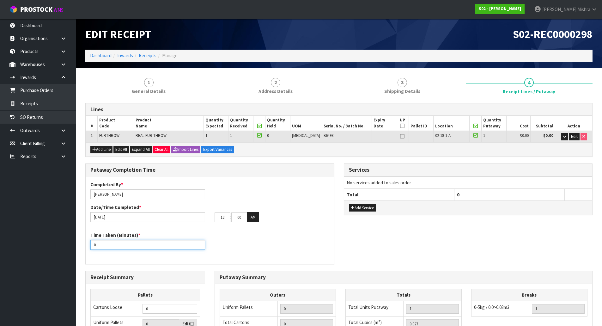
drag, startPoint x: 132, startPoint y: 248, endPoint x: 24, endPoint y: 253, distance: 108.5
click at [24, 253] on body "Toggle navigation ProStock WMS S02 - [PERSON_NAME] [PERSON_NAME] Logout Dashboa…" at bounding box center [301, 163] width 602 height 326
type input "15"
drag, startPoint x: 226, startPoint y: 220, endPoint x: 213, endPoint y: 216, distance: 13.7
click at [213, 216] on div "12 : 00 : 00 AM" at bounding box center [272, 217] width 124 height 10
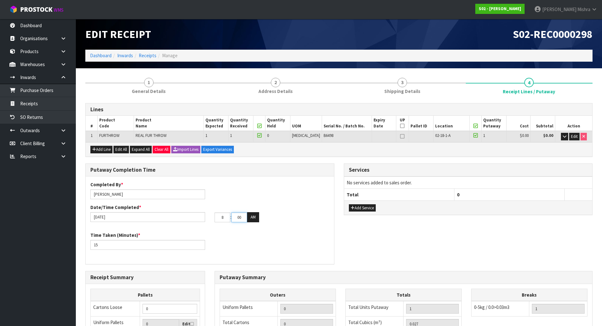
type input "08"
type input "13"
click at [352, 206] on icon "button" at bounding box center [353, 208] width 4 height 4
click at [575, 183] on button "button" at bounding box center [571, 184] width 9 height 10
click at [370, 206] on button "Add Service" at bounding box center [362, 208] width 27 height 8
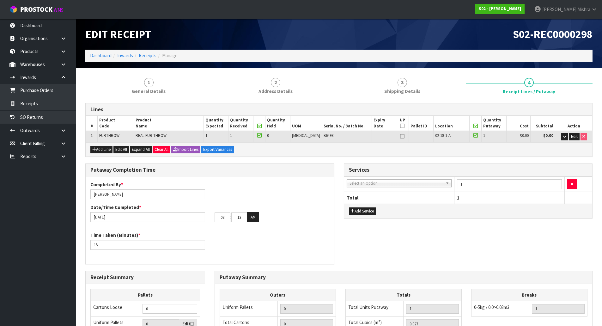
click at [417, 187] on td "001-001 - IMPORT DEMMURAGE 001-002 - IMPORT NZ CUSTOMS ENTRY 001-003 - IMPORT P…" at bounding box center [399, 183] width 110 height 15
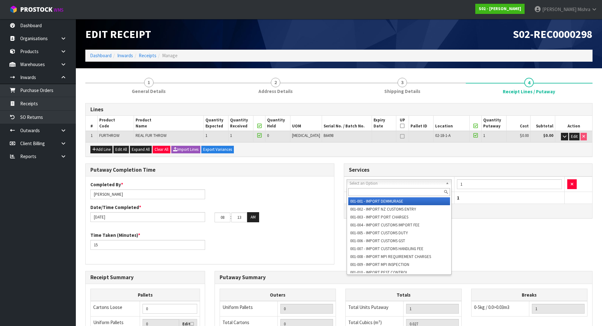
click at [411, 196] on input "text" at bounding box center [399, 192] width 102 height 8
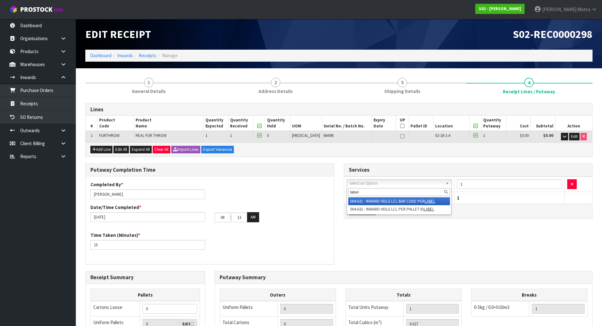
type input "label"
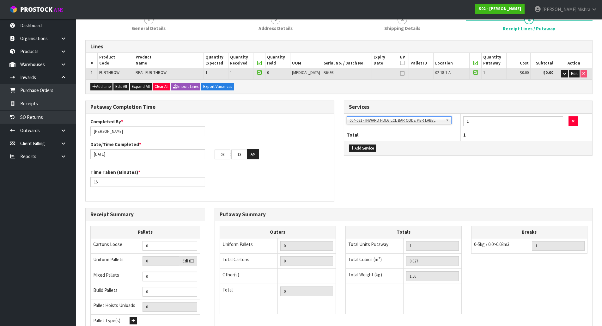
scroll to position [63, 0]
drag, startPoint x: 161, startPoint y: 250, endPoint x: 138, endPoint y: 249, distance: 22.8
click at [138, 249] on tr "Cartons Loose 0" at bounding box center [145, 245] width 109 height 15
type input "1"
click at [497, 288] on div "Outers Uniform Pallets 0 Total Cartons 0 Other(s) Bag x 0 Bar x 0 Basket x 0 Bi…" at bounding box center [403, 272] width 377 height 95
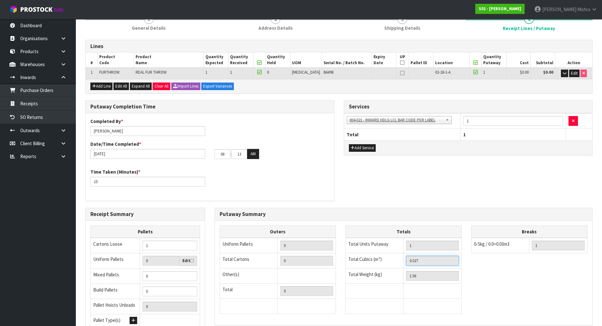
drag, startPoint x: 437, startPoint y: 262, endPoint x: 395, endPoint y: 266, distance: 42.5
click at [395, 266] on tr "Total Cubics (m³) 0.027" at bounding box center [403, 260] width 116 height 15
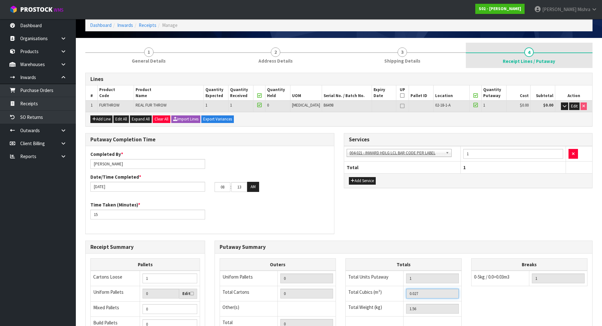
scroll to position [0, 0]
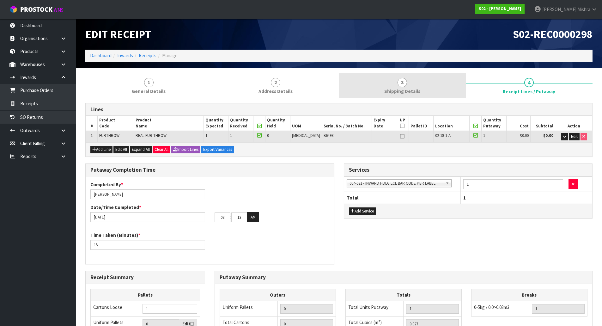
click at [415, 82] on link "3 Shipping Details" at bounding box center [402, 85] width 127 height 25
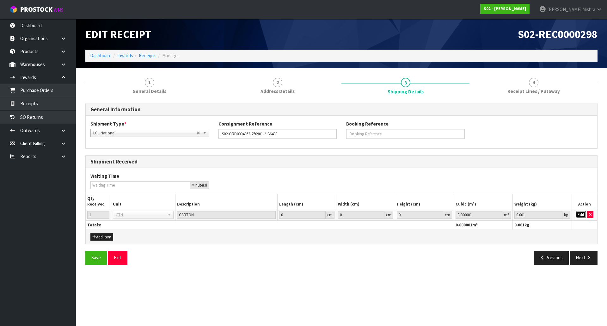
click at [581, 214] on button "Edit" at bounding box center [580, 215] width 10 height 8
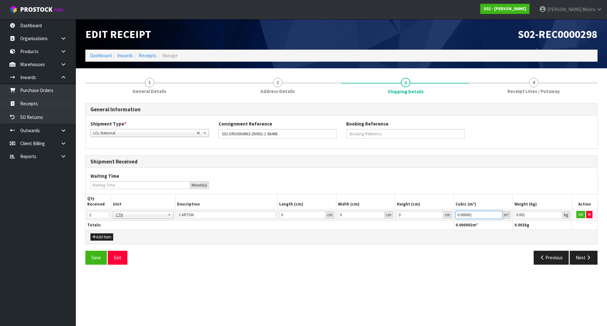
paste input "27"
drag, startPoint x: 484, startPoint y: 215, endPoint x: 482, endPoint y: 71, distance: 144.4
click at [482, 72] on section "1 General Details 2 Address Details 3 Shipping Details 4 Receipt Lines / Putawa…" at bounding box center [341, 171] width 531 height 206
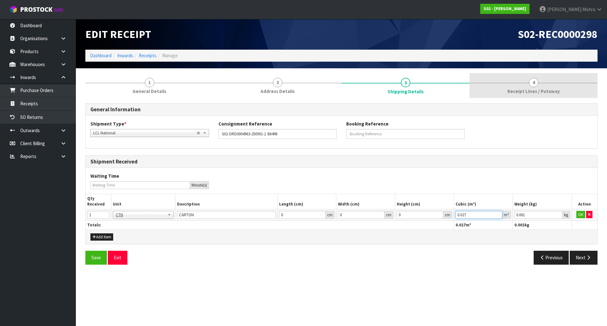
type input "0.027"
click at [530, 84] on span "4" at bounding box center [533, 82] width 9 height 9
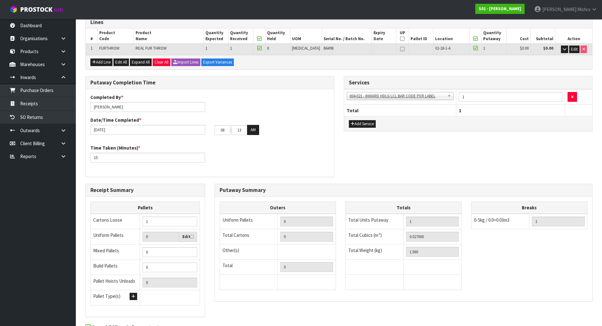
scroll to position [123, 0]
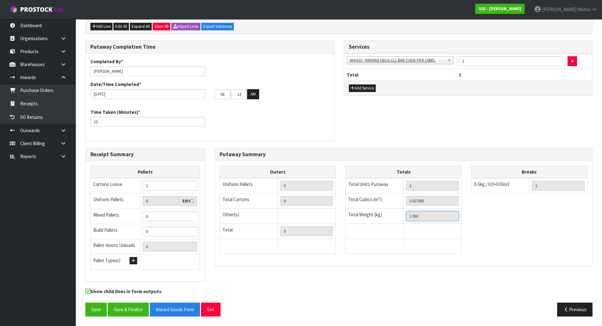
drag, startPoint x: 438, startPoint y: 217, endPoint x: 360, endPoint y: 225, distance: 77.8
click at [360, 225] on tbody "Total Units Putaway 1 Total Cubics (m³) 0.027000 Total Weight (kg) 1.560" at bounding box center [403, 216] width 116 height 76
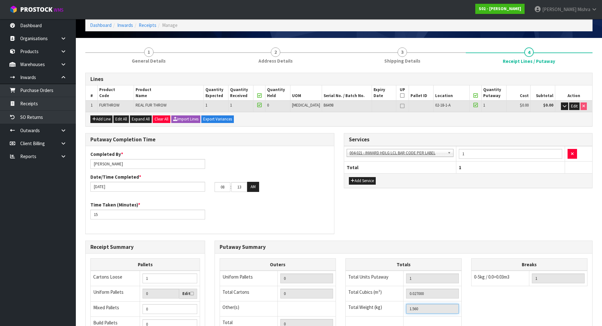
scroll to position [28, 0]
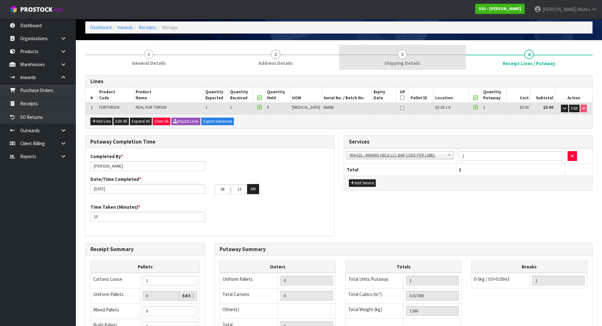
click at [442, 57] on link "3 Shipping Details" at bounding box center [402, 57] width 127 height 25
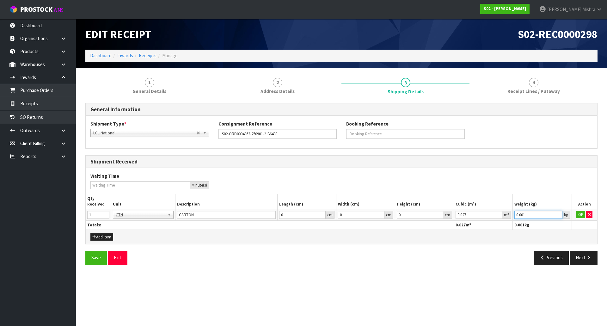
paste input "1.56"
drag, startPoint x: 537, startPoint y: 214, endPoint x: 578, endPoint y: 215, distance: 40.5
click at [579, 215] on tr "1 BAG BAR BSK BIN BTL BOX BDL CAB CGE CTN CSE COI CRA CRT CBE CYL DRM JAR MTR P…" at bounding box center [341, 214] width 511 height 11
type input "1.56"
click at [578, 216] on button "OK" at bounding box center [580, 215] width 9 height 8
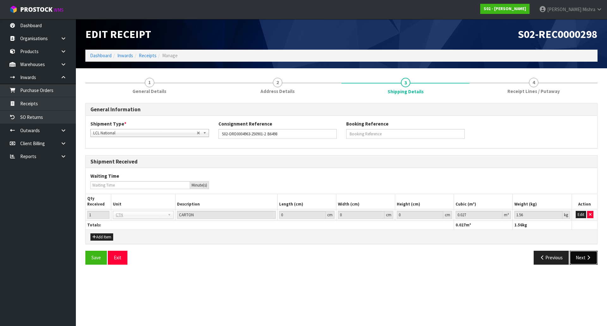
click at [591, 259] on icon "button" at bounding box center [588, 257] width 6 height 5
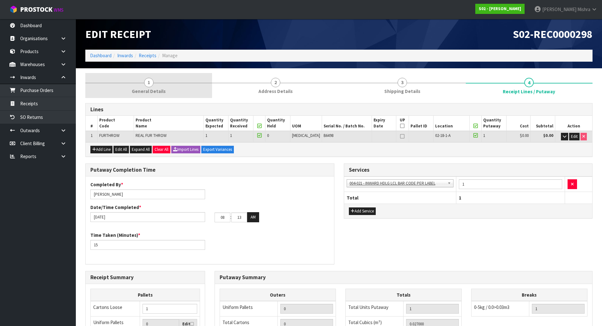
click at [134, 87] on link "1 General Details" at bounding box center [148, 85] width 127 height 25
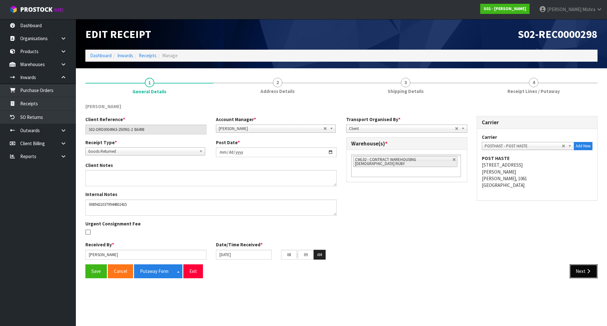
click at [595, 270] on button "Next" at bounding box center [583, 271] width 28 height 14
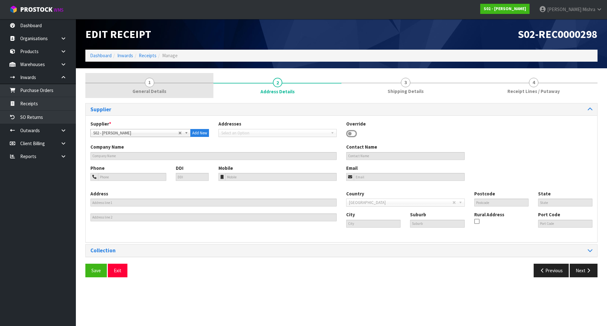
click at [151, 86] on span "1" at bounding box center [149, 82] width 9 height 9
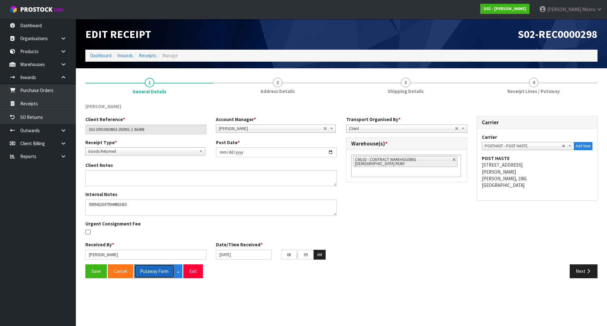
click at [157, 273] on button "Putaway Form" at bounding box center [154, 271] width 40 height 14
click at [578, 275] on button "Next" at bounding box center [583, 271] width 28 height 14
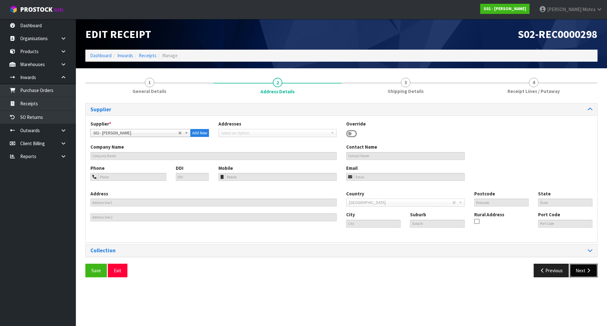
click at [578, 275] on button "Next" at bounding box center [583, 271] width 28 height 14
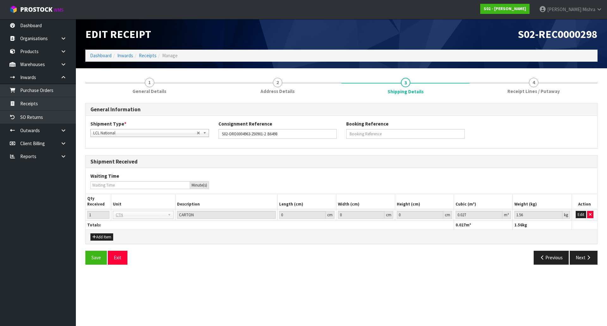
click at [578, 275] on section "Edit Receipt S02-REC0000298 Dashboard Inwards Receipts Manage 1 General Details…" at bounding box center [303, 163] width 607 height 326
click at [583, 262] on button "Next" at bounding box center [583, 258] width 28 height 14
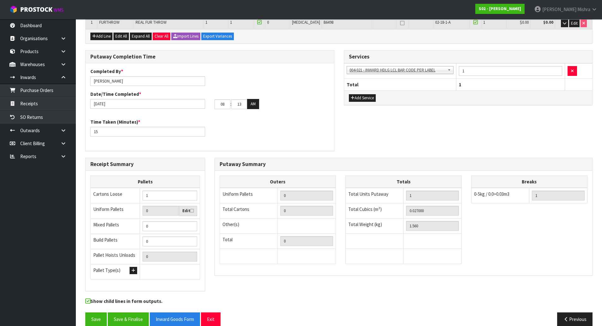
scroll to position [123, 0]
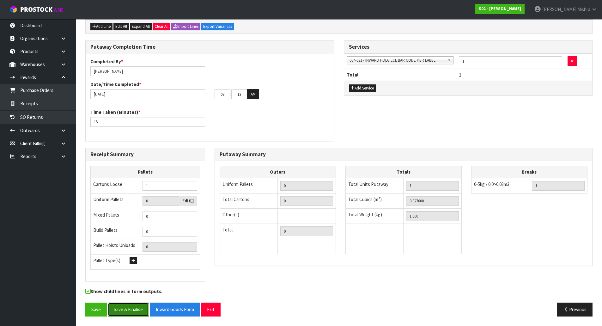
click at [124, 312] on button "Save & Finalise" at bounding box center [128, 309] width 41 height 14
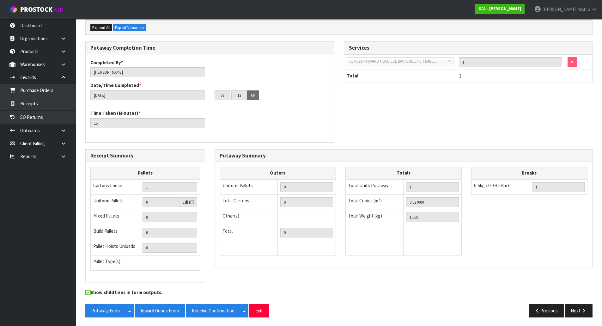
scroll to position [146, 0]
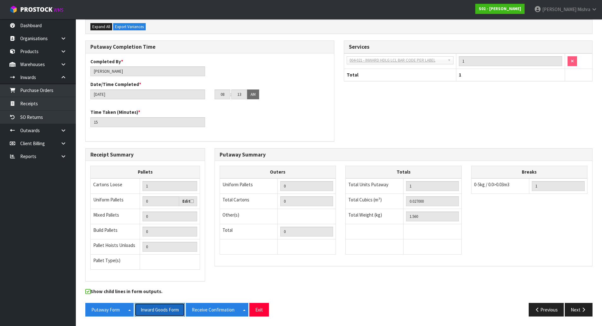
click at [176, 308] on button "Inward Goods Form" at bounding box center [160, 310] width 50 height 14
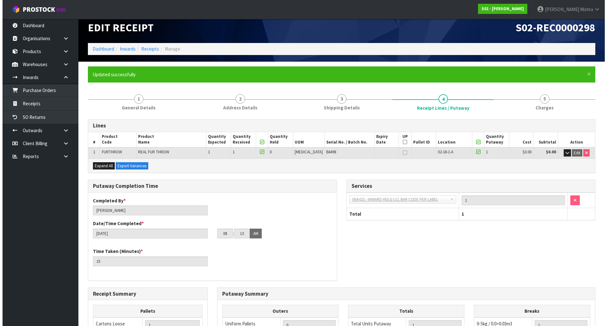
scroll to position [0, 0]
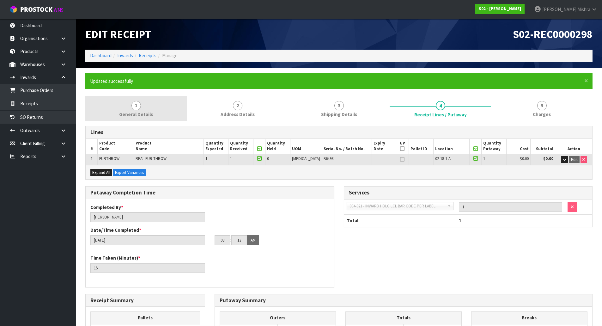
click at [134, 104] on span "1" at bounding box center [135, 105] width 9 height 9
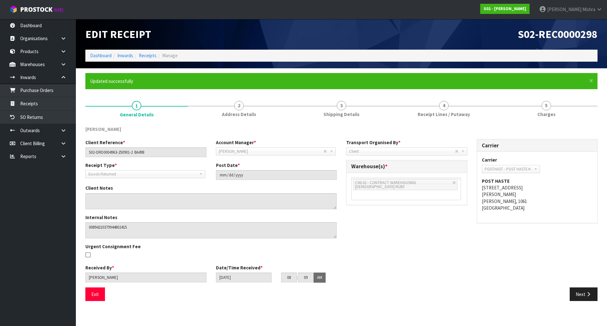
click at [347, 16] on nav "Toggle navigation ProStock WMS S02 - [PERSON_NAME] [PERSON_NAME] Logout" at bounding box center [303, 9] width 607 height 19
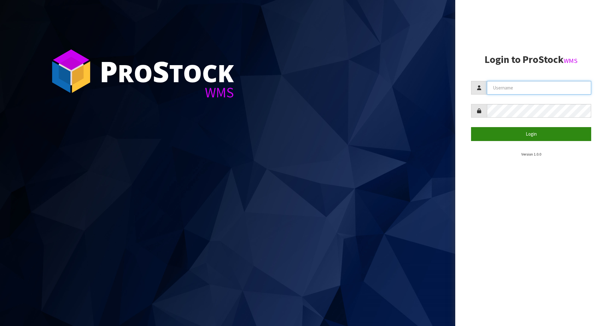
type input "[PERSON_NAME]"
click at [514, 130] on button "Login" at bounding box center [531, 134] width 120 height 14
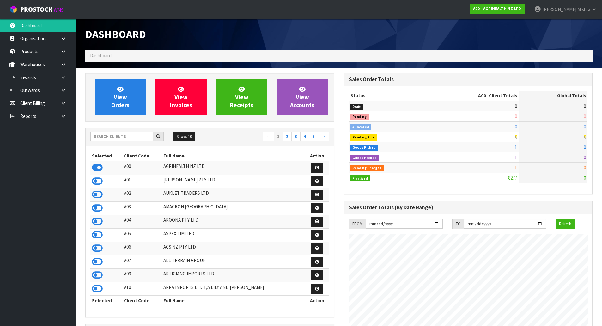
scroll to position [479, 258]
click at [121, 137] on input "text" at bounding box center [121, 136] width 63 height 10
type input "S02"
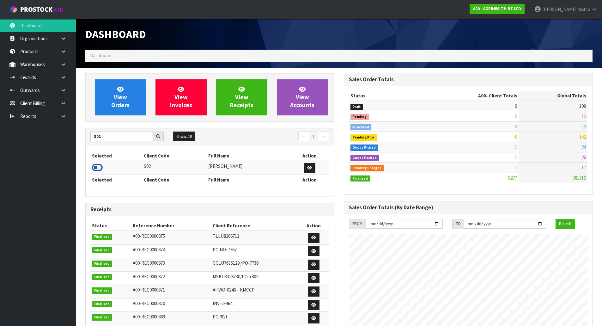
click at [100, 167] on icon at bounding box center [97, 167] width 11 height 9
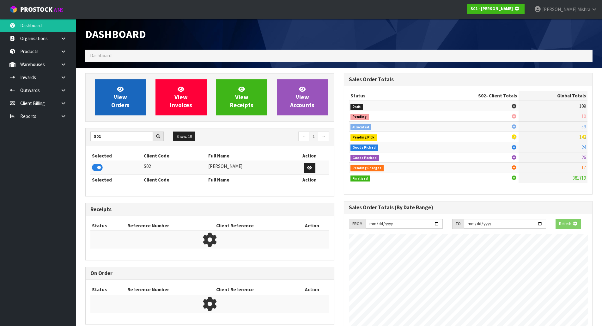
scroll to position [394, 258]
click at [130, 107] on link "View Orders" at bounding box center [120, 97] width 51 height 36
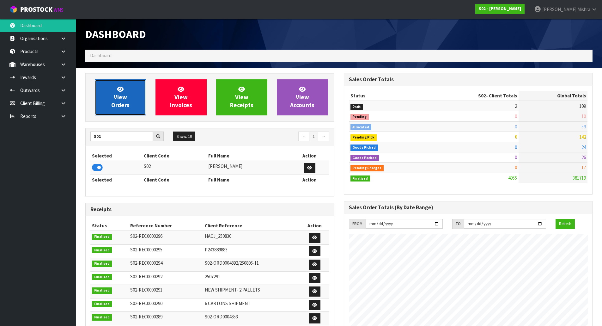
scroll to position [468, 258]
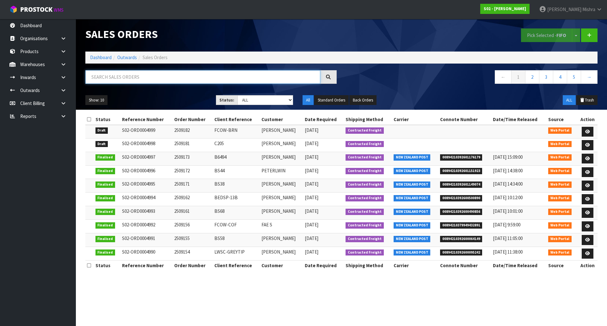
click at [143, 81] on input "text" at bounding box center [202, 77] width 235 height 14
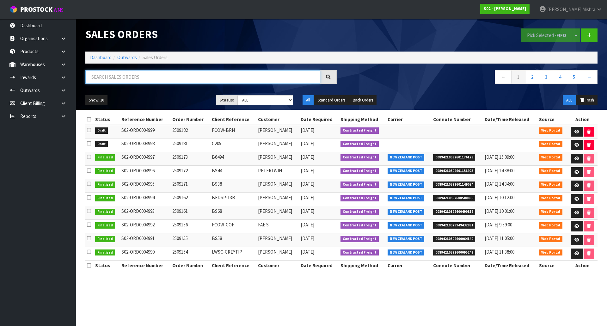
paste input "4963"
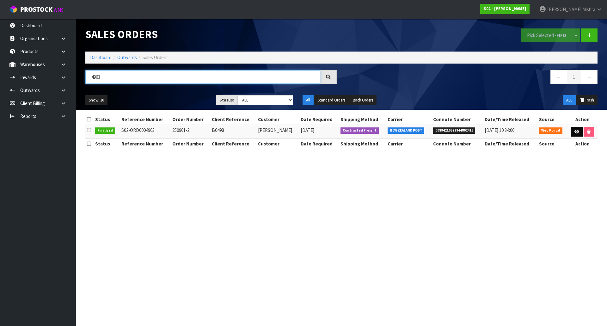
type input "4963"
click at [577, 132] on icon at bounding box center [576, 132] width 5 height 4
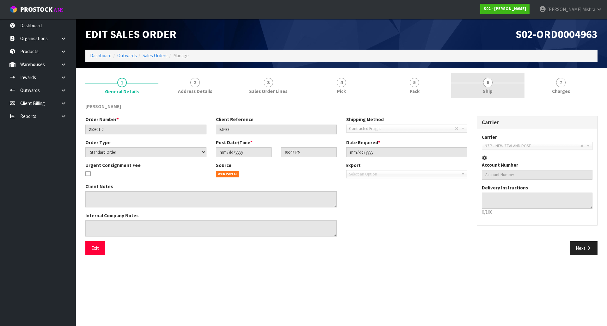
click at [480, 81] on link "6 Ship" at bounding box center [487, 85] width 73 height 25
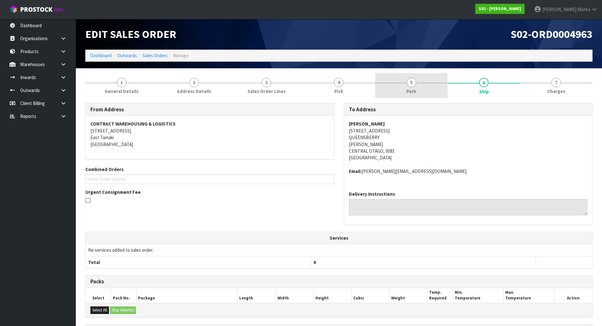
click at [420, 85] on link "5 Pack" at bounding box center [411, 85] width 72 height 25
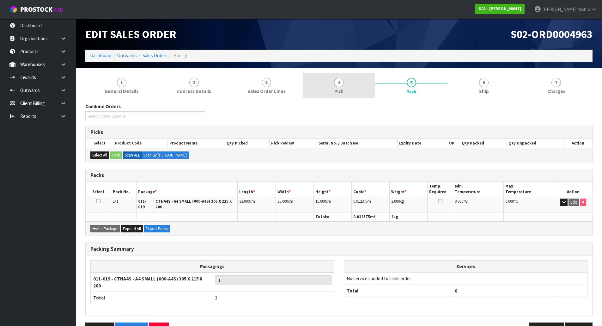
click at [337, 85] on span "4" at bounding box center [338, 82] width 9 height 9
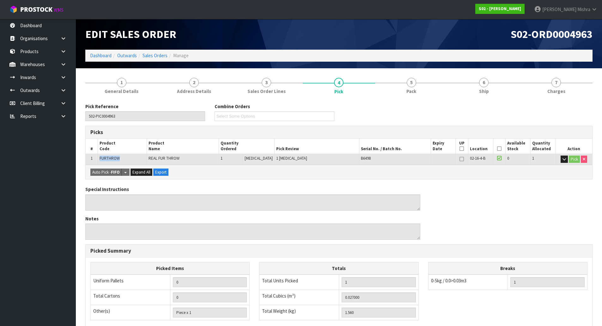
drag, startPoint x: 123, startPoint y: 155, endPoint x: 99, endPoint y: 158, distance: 23.8
click at [99, 158] on td "FURTHROW" at bounding box center [122, 159] width 49 height 11
copy span "FURTHROW"
